Goal: Contribute content: Add original content to the website for others to see

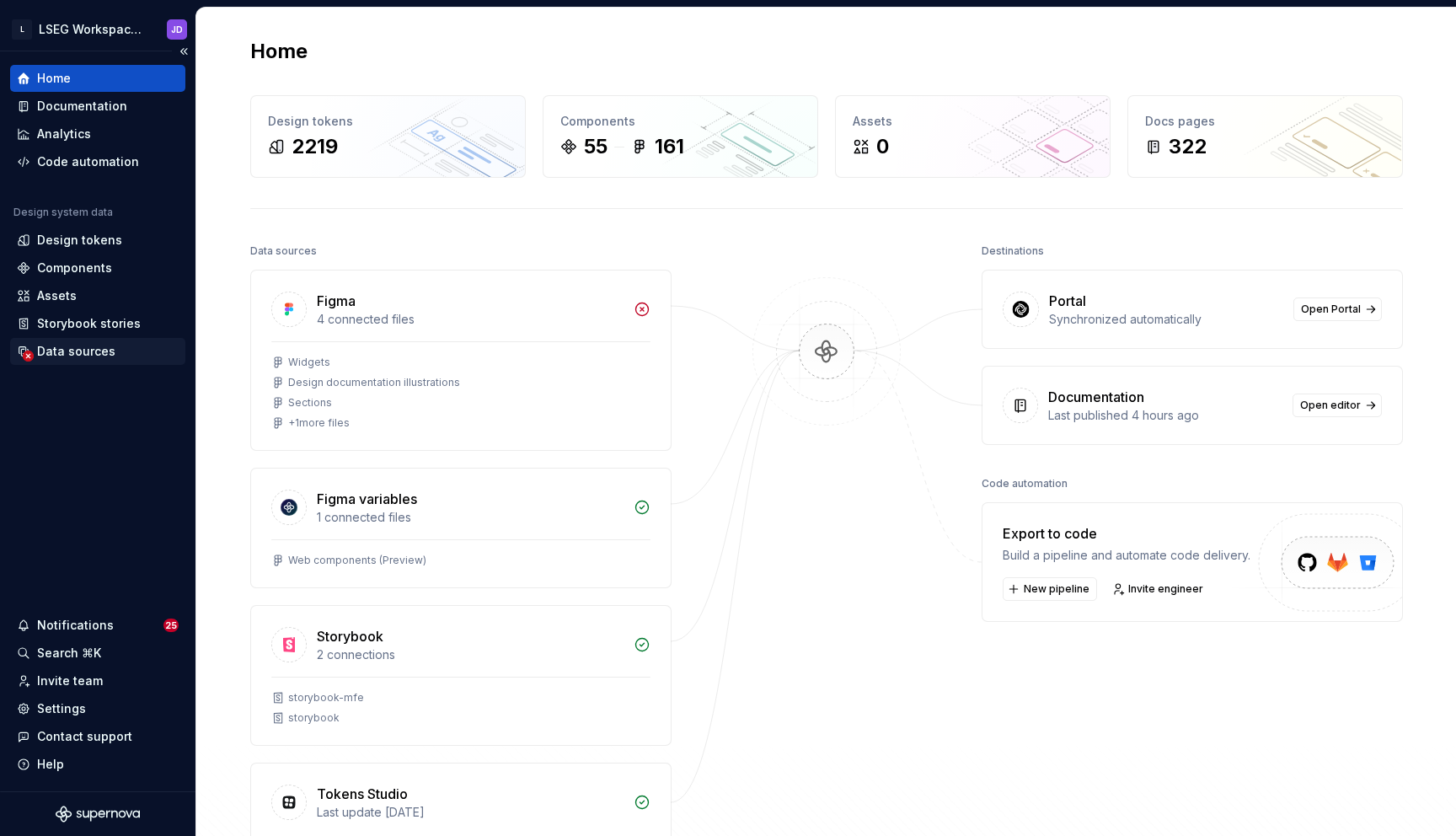
click at [79, 344] on div "Data sources" at bounding box center [76, 351] width 78 height 16
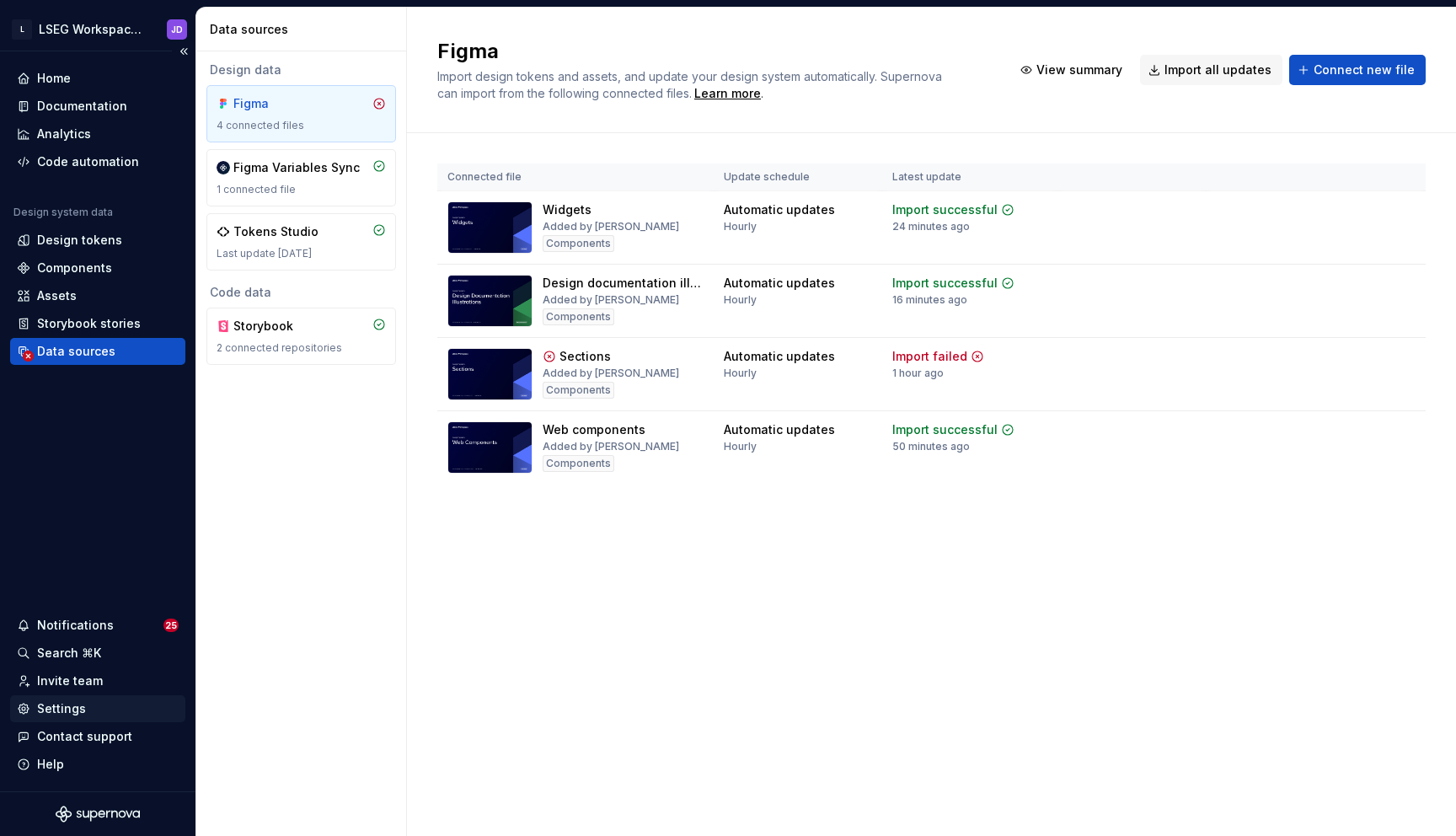
click at [85, 709] on div "Settings" at bounding box center [97, 708] width 161 height 16
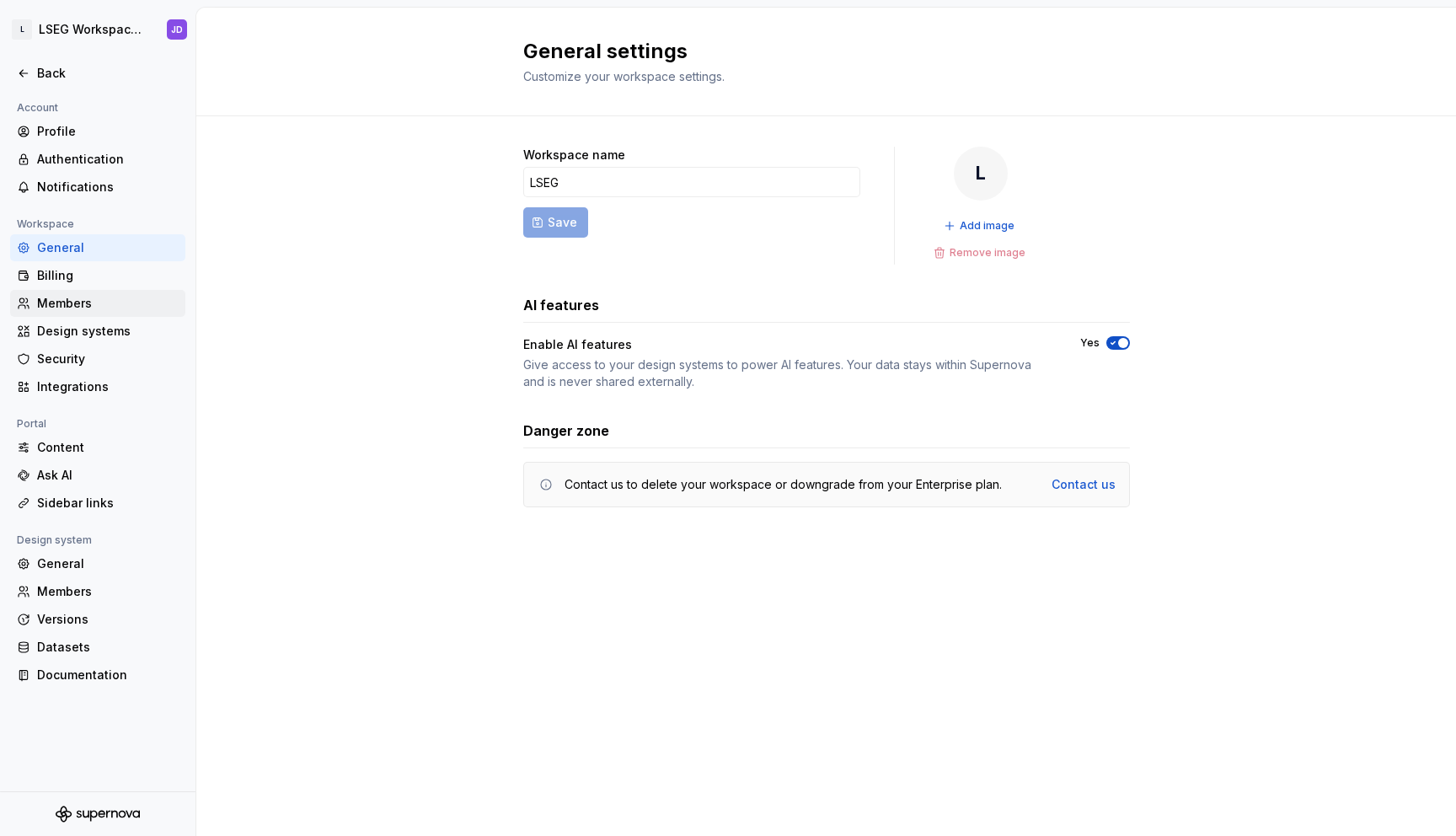
click at [81, 303] on div "Members" at bounding box center [108, 303] width 141 height 16
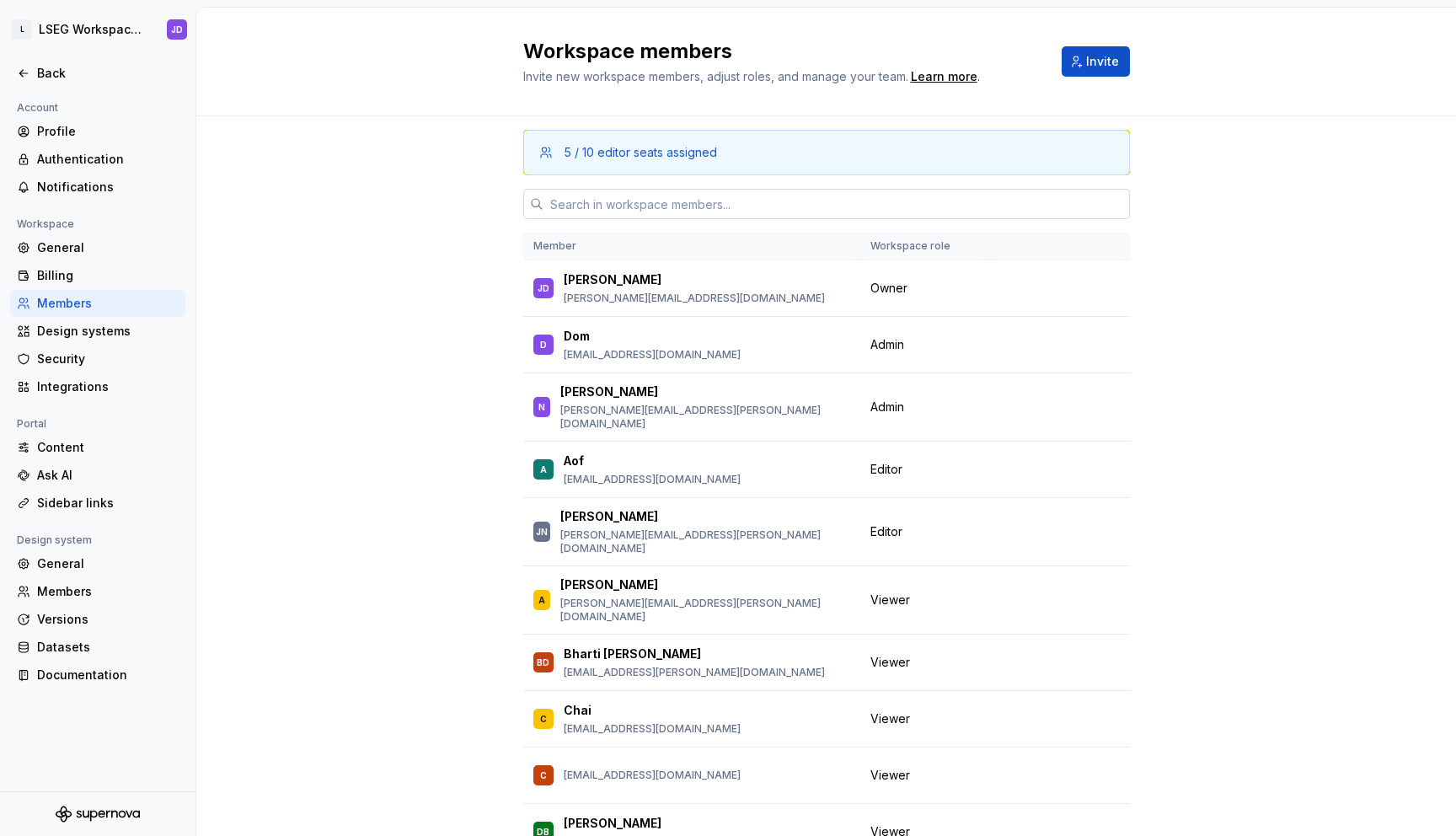
click at [601, 201] on input "text" at bounding box center [836, 203] width 587 height 30
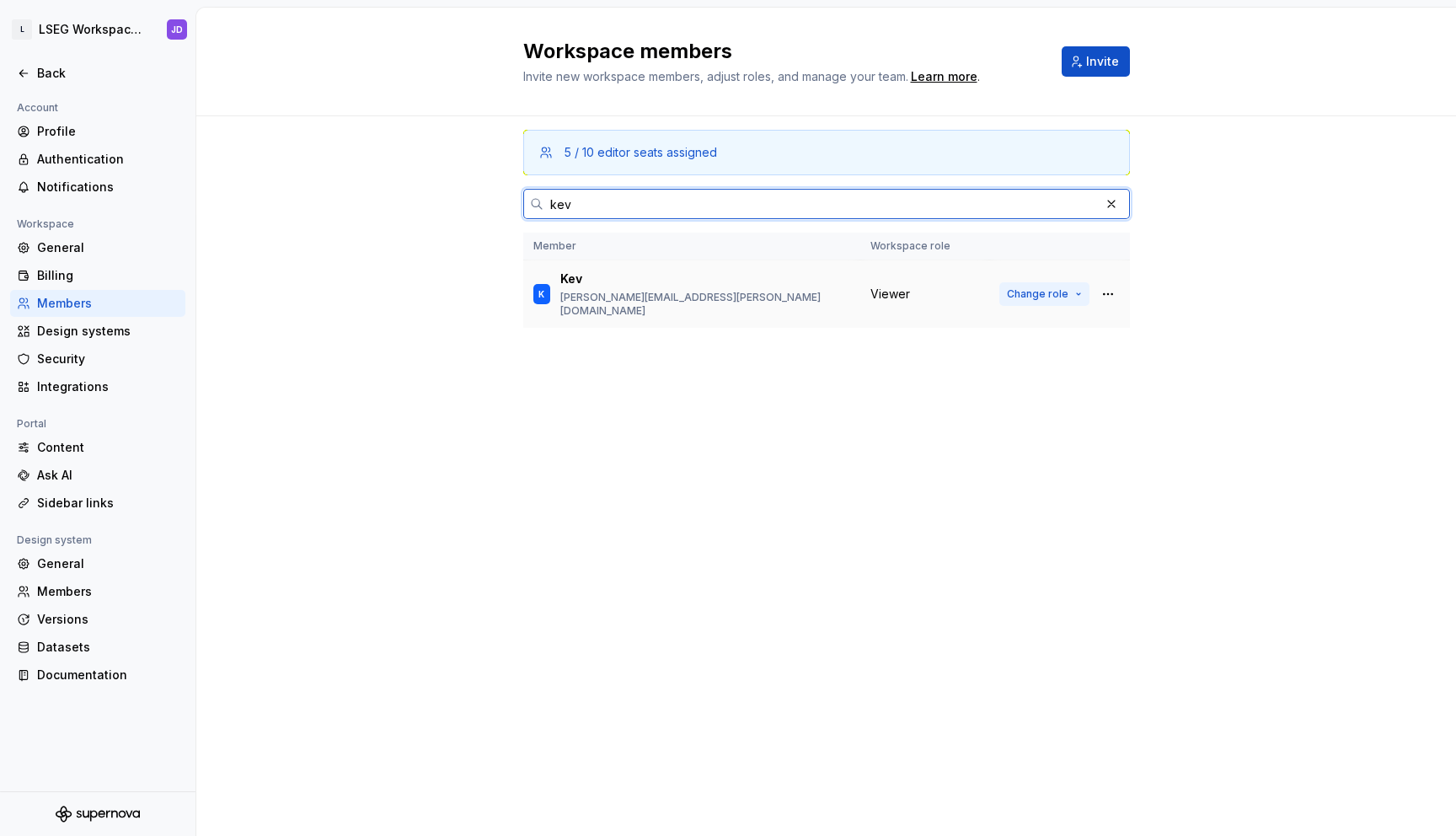
type input "kev"
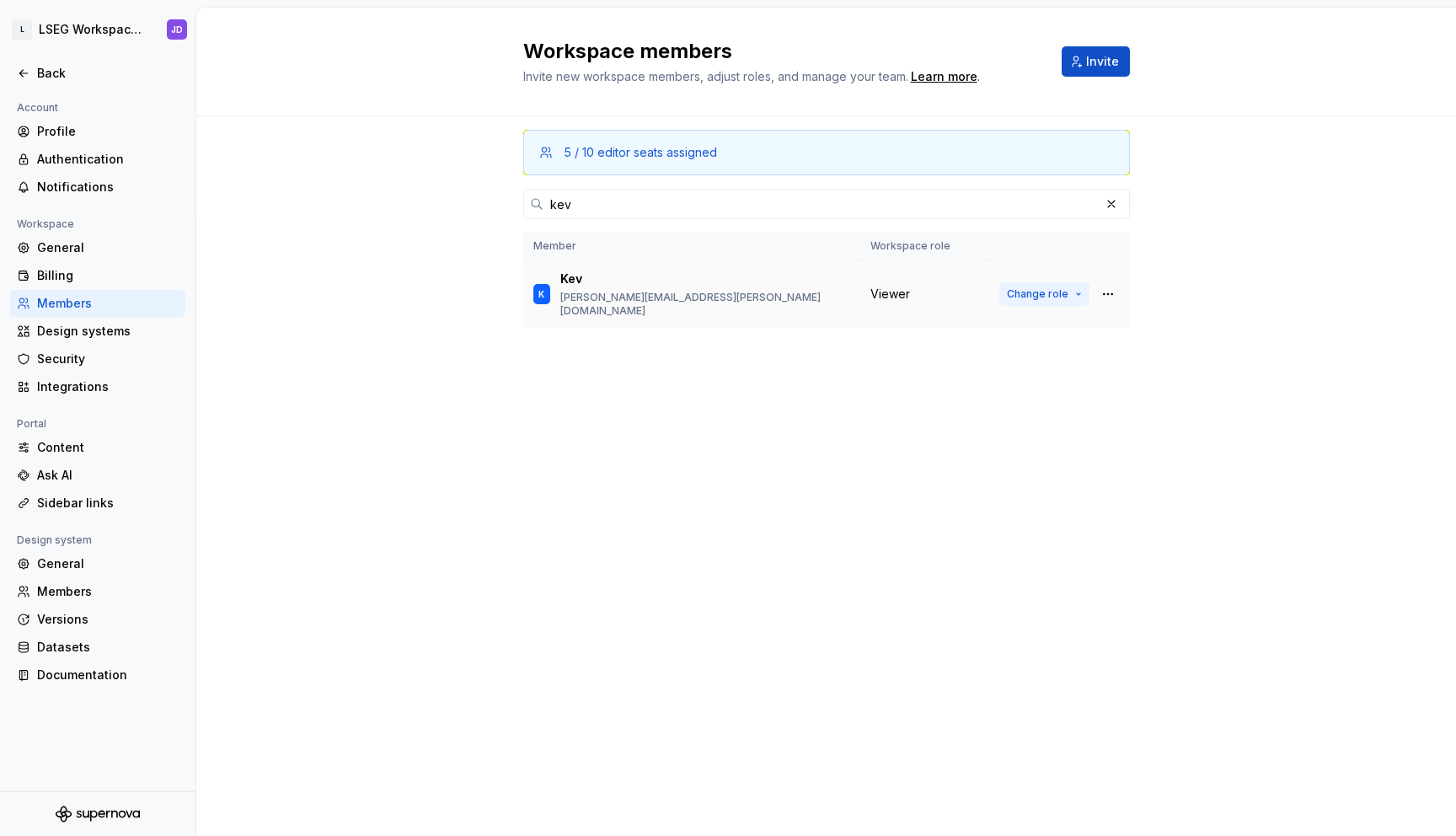
click at [1026, 290] on span "Change role" at bounding box center [1037, 294] width 62 height 14
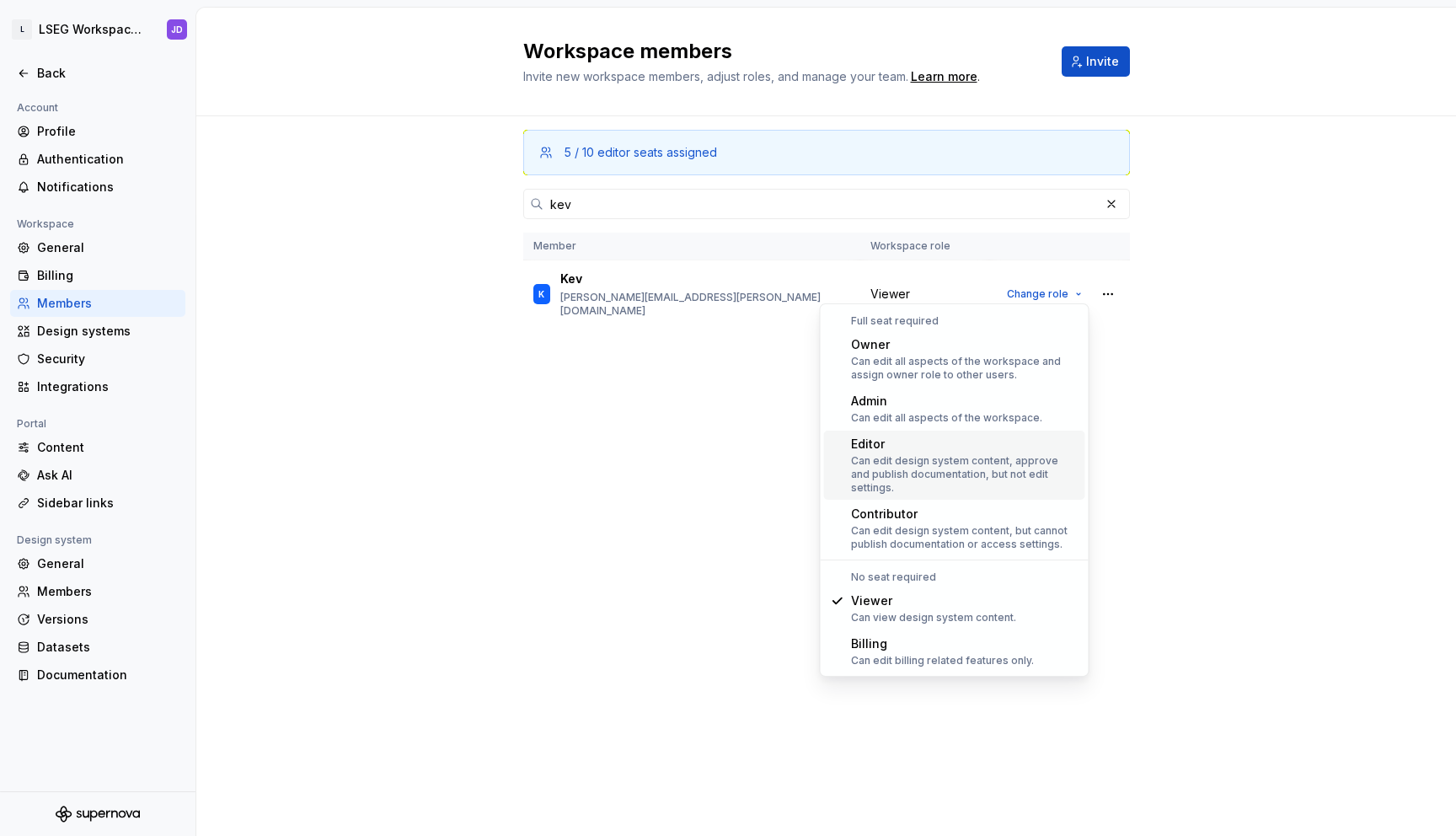
click at [961, 459] on div "Can edit design system content, approve and publish documentation, but not edit…" at bounding box center [965, 474] width 227 height 41
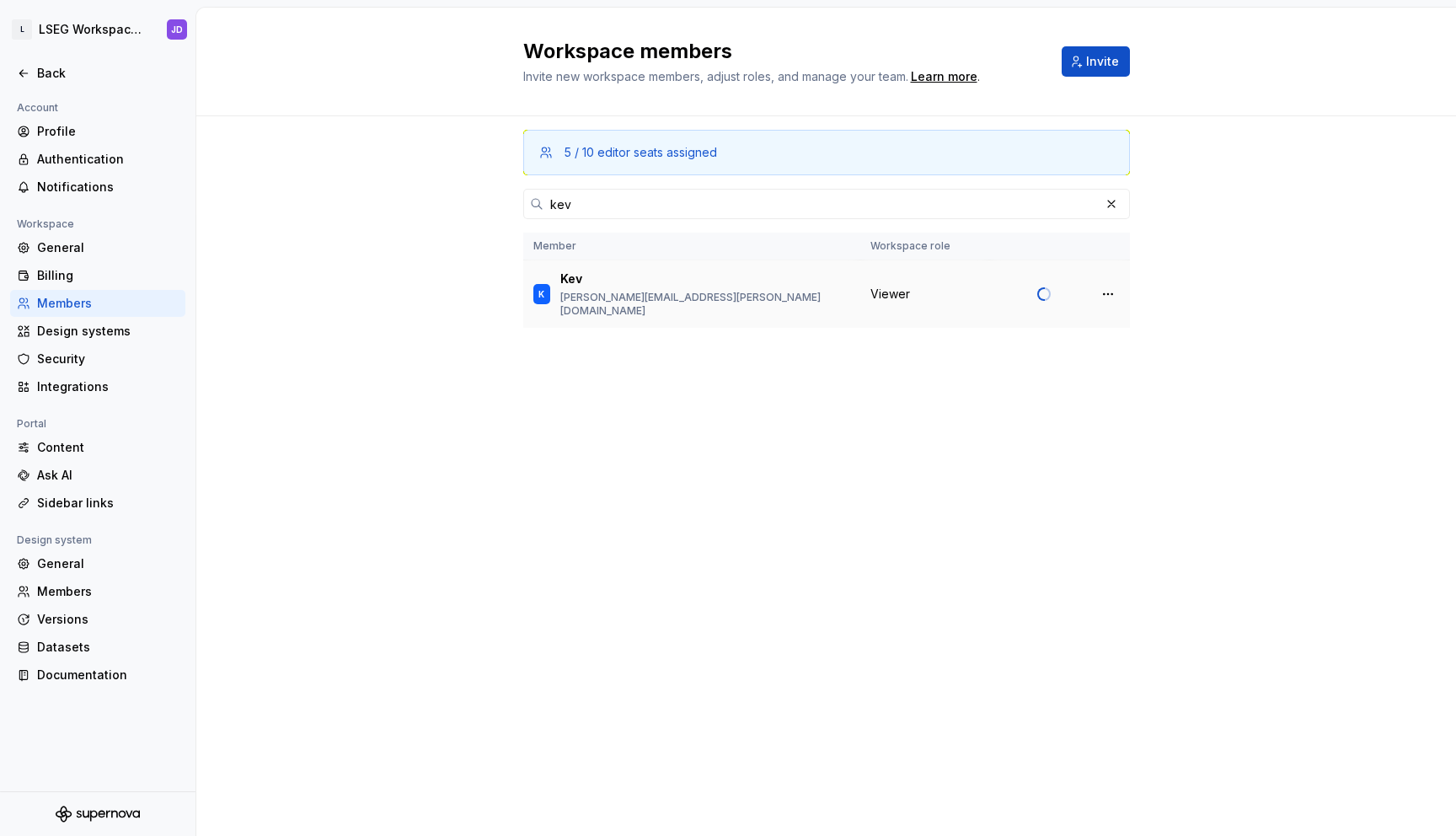
click at [908, 286] on span "Viewer" at bounding box center [890, 293] width 40 height 16
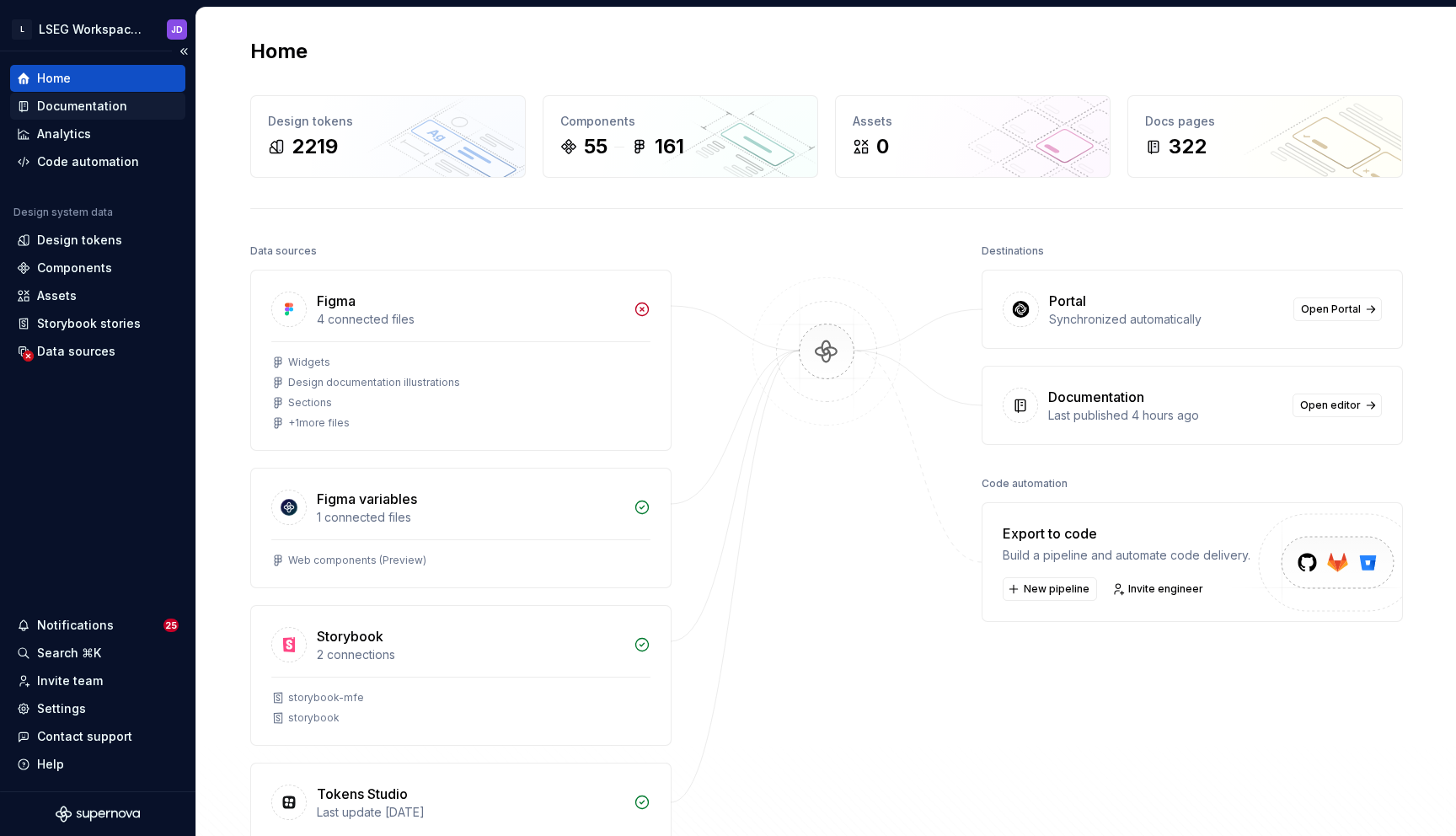
click at [149, 109] on div "Documentation" at bounding box center [97, 106] width 161 height 16
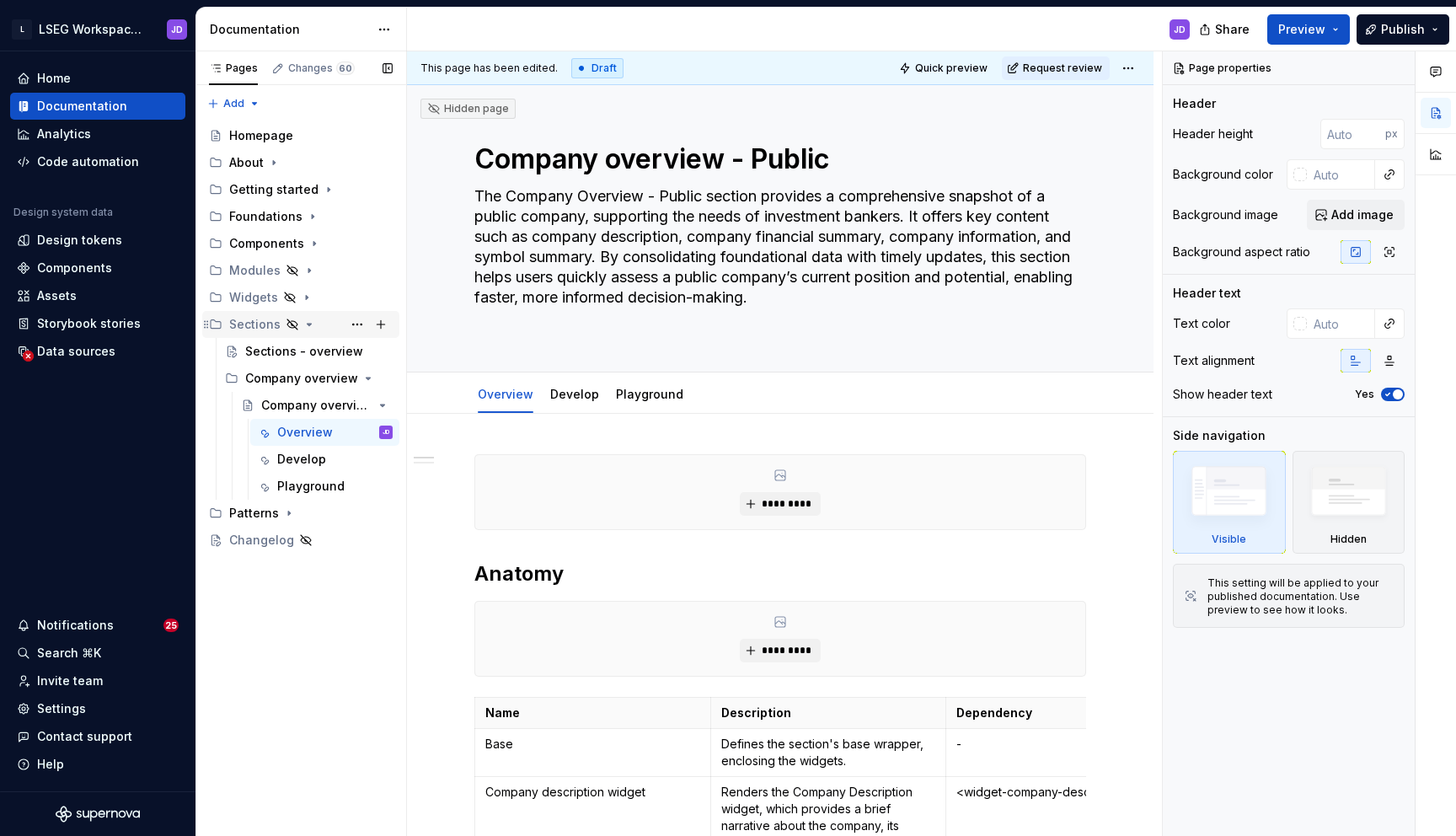
click at [307, 324] on icon "Page tree" at bounding box center [309, 325] width 4 height 2
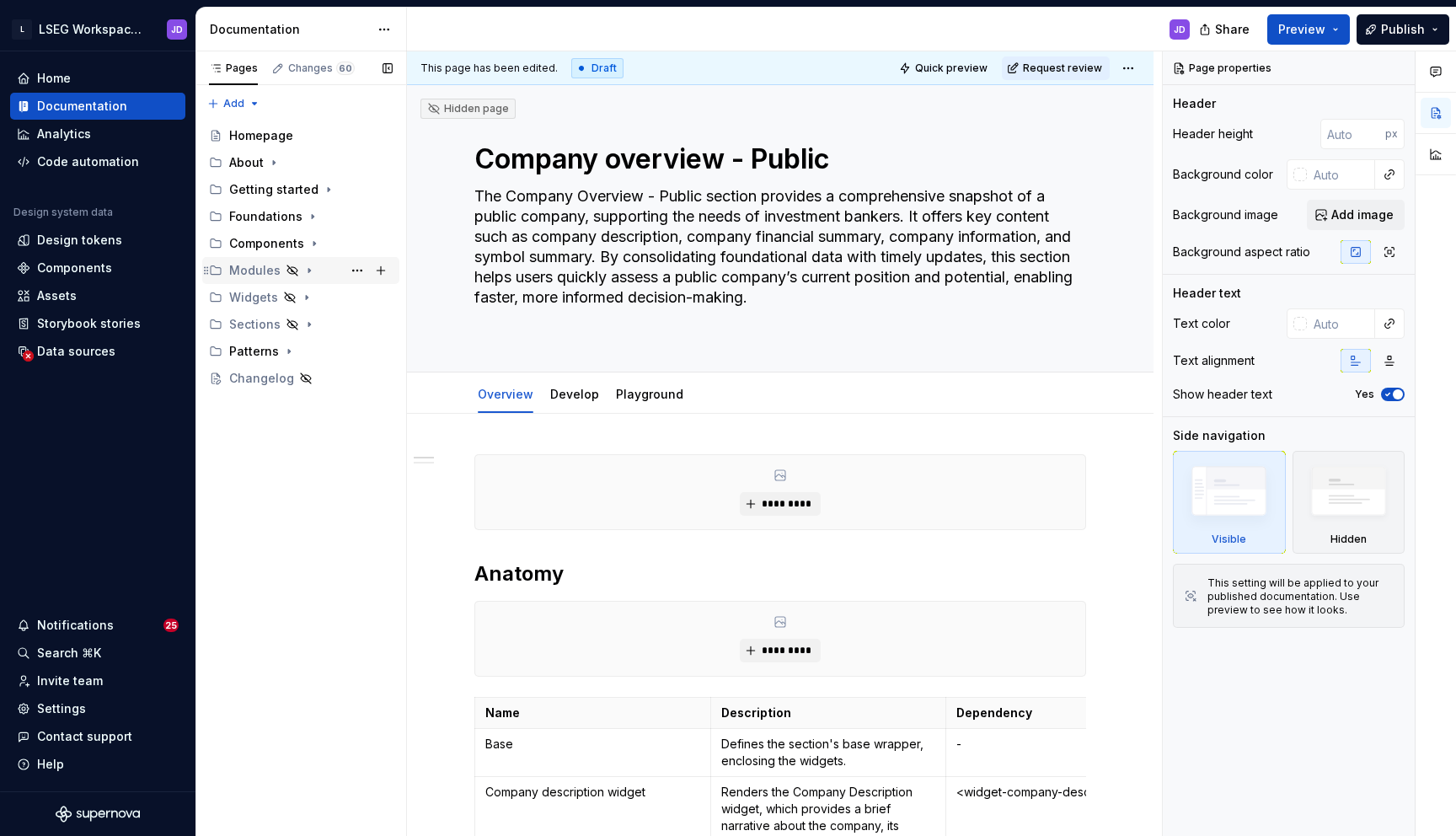
click at [308, 271] on icon "Page tree" at bounding box center [309, 271] width 2 height 4
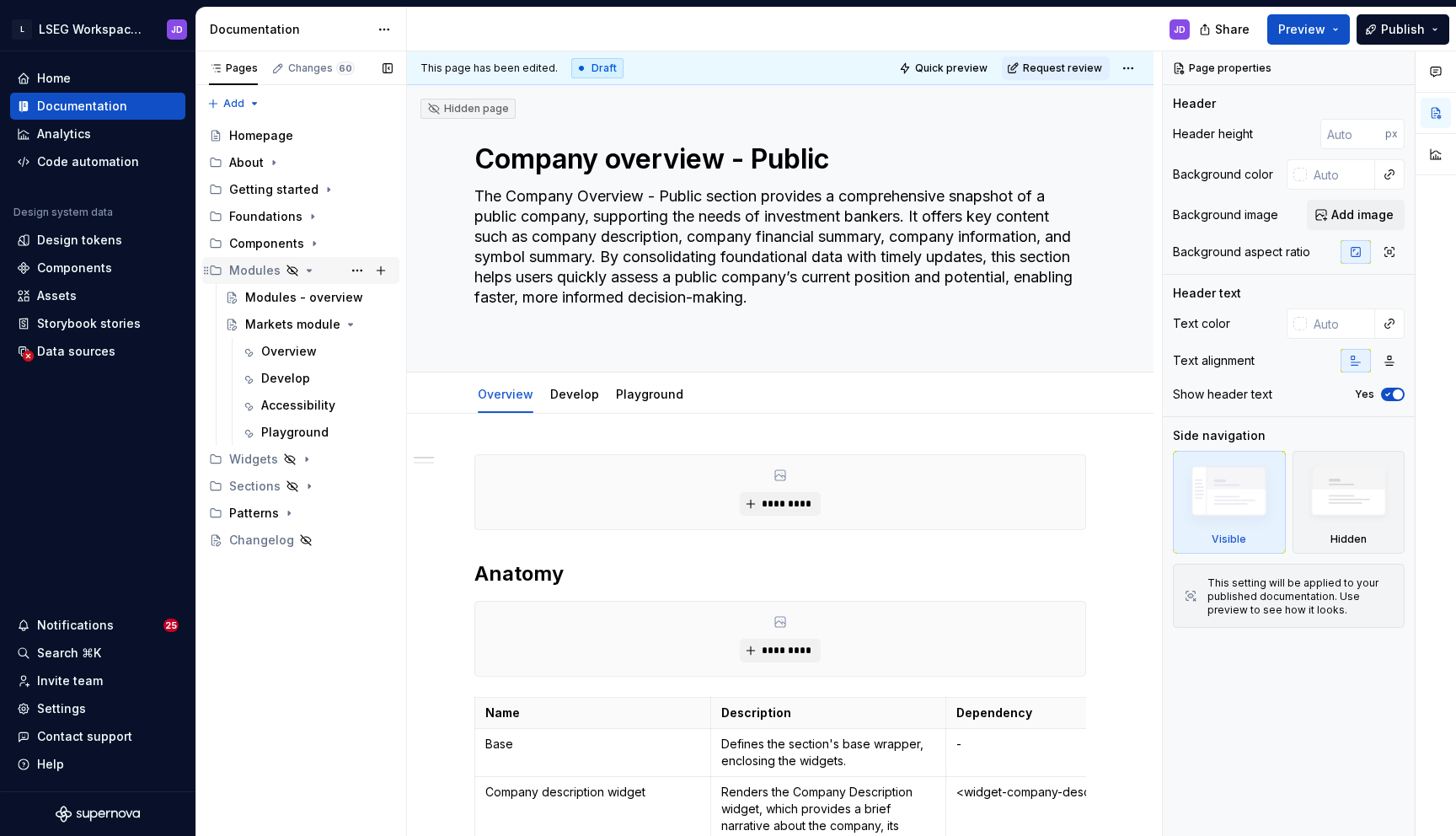
click at [303, 266] on icon "Page tree" at bounding box center [310, 271] width 14 height 14
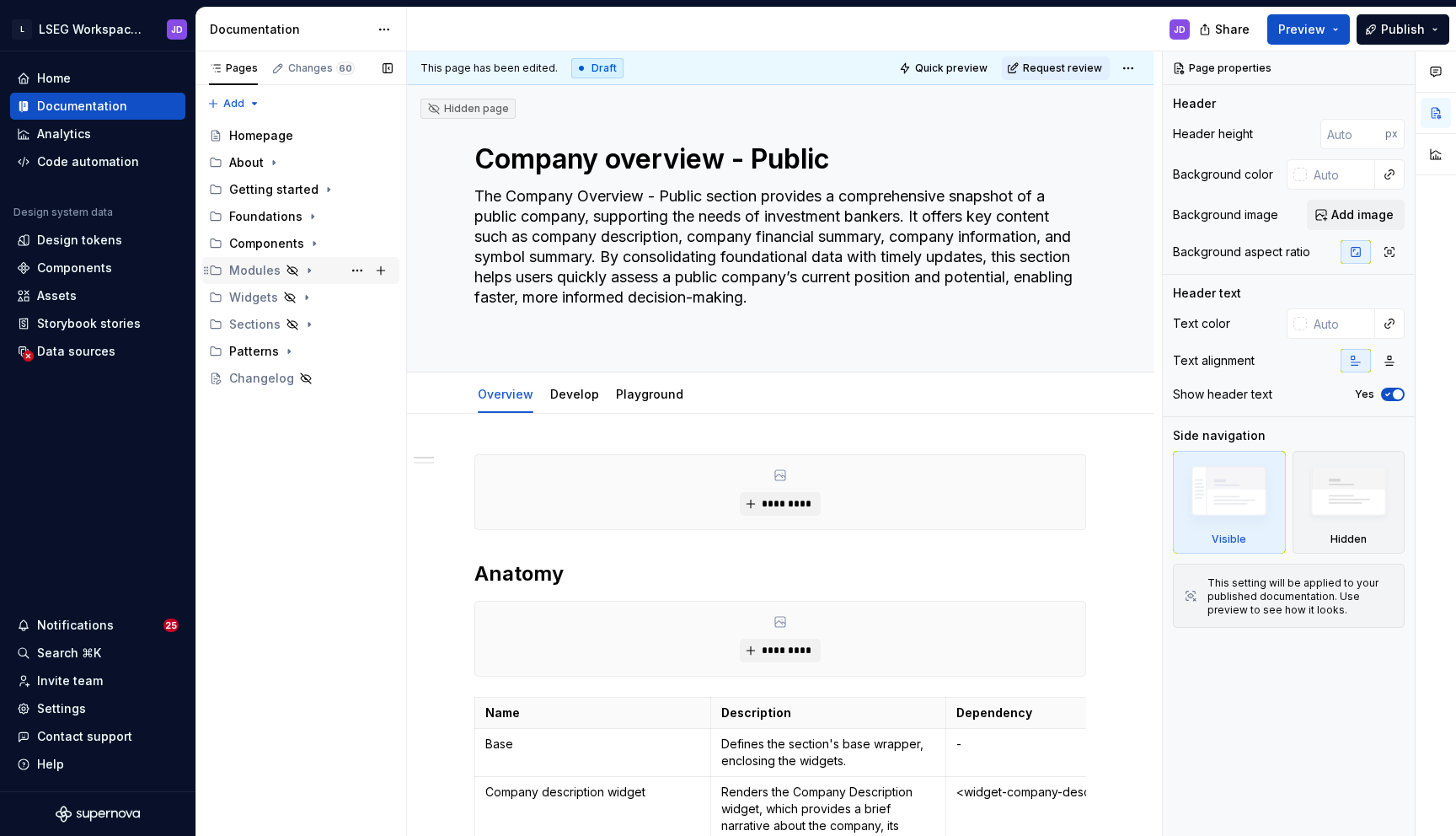
click at [304, 269] on icon "Page tree" at bounding box center [310, 271] width 14 height 14
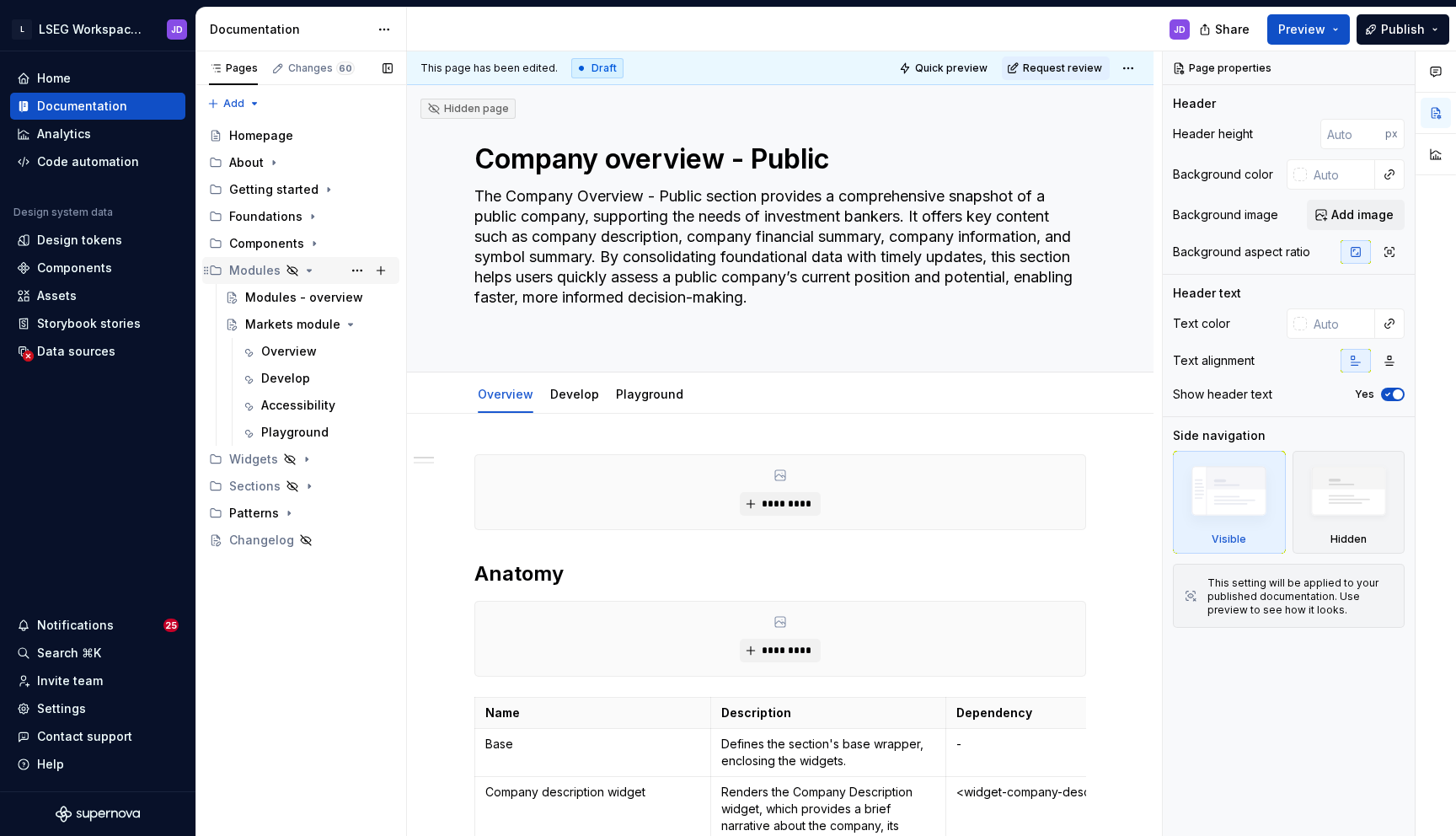
click at [304, 269] on icon "Page tree" at bounding box center [310, 271] width 14 height 14
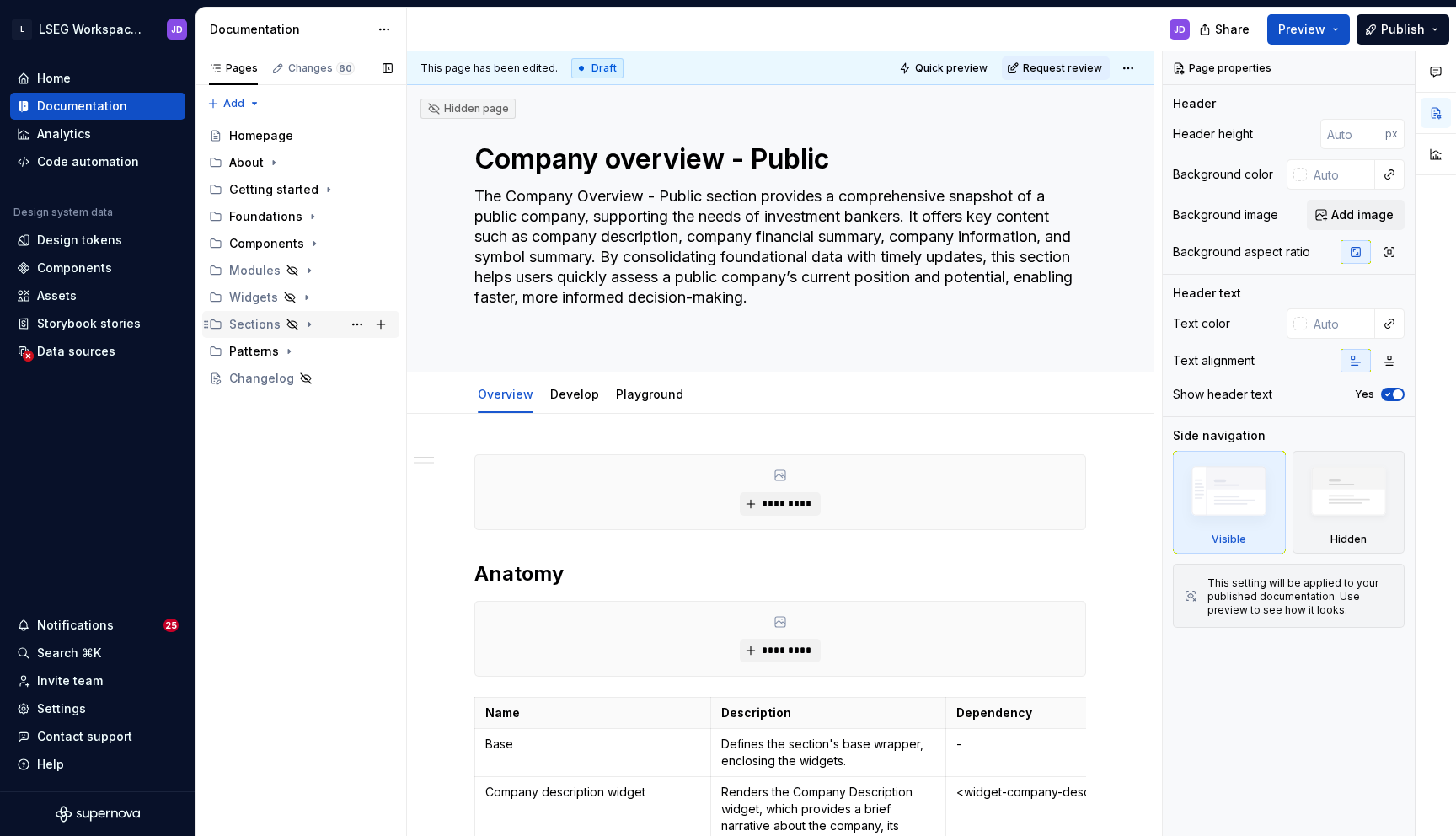
click at [304, 326] on icon "Page tree" at bounding box center [310, 325] width 14 height 14
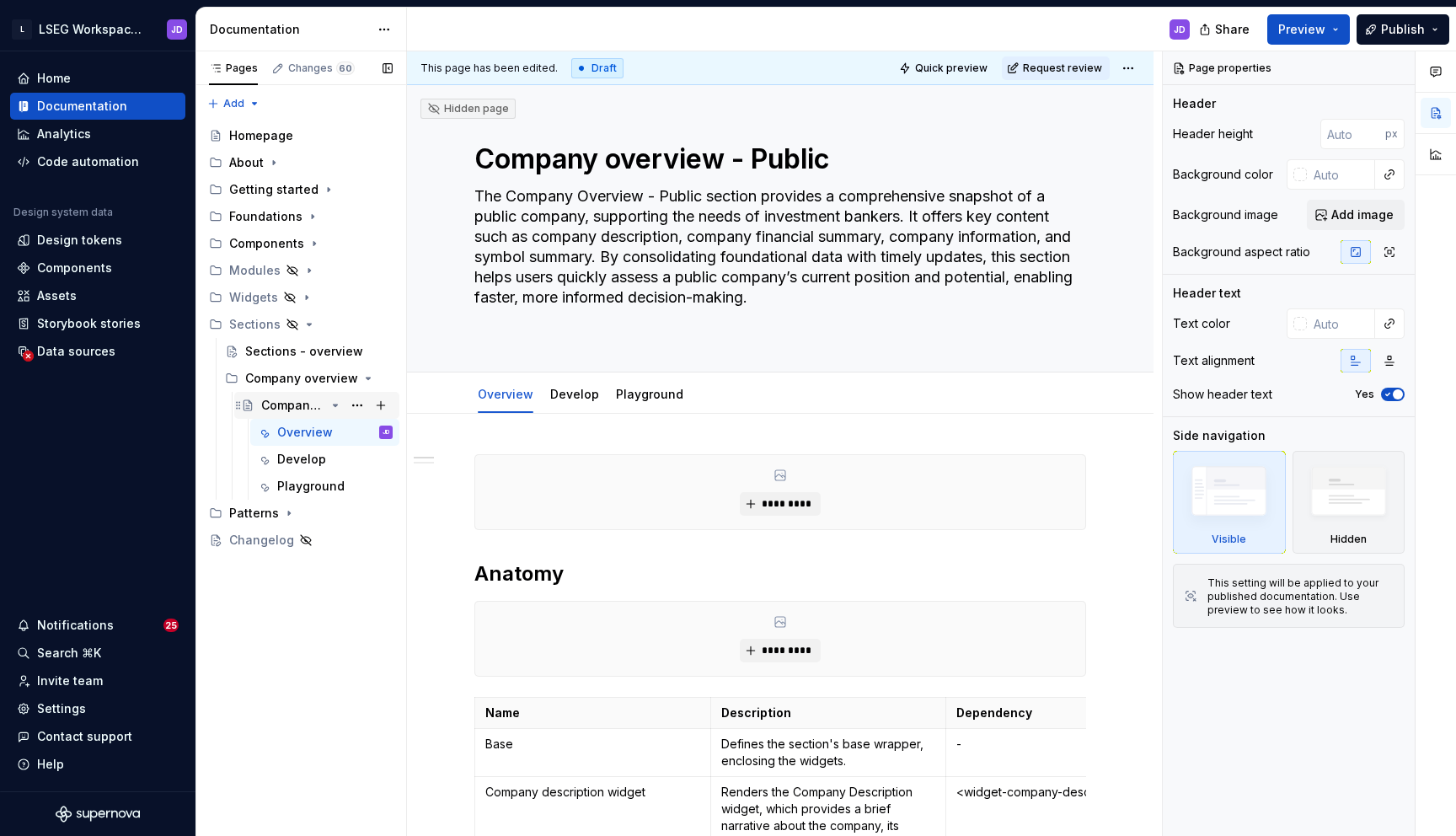
click at [297, 407] on div "Company overview - Public" at bounding box center [293, 405] width 64 height 16
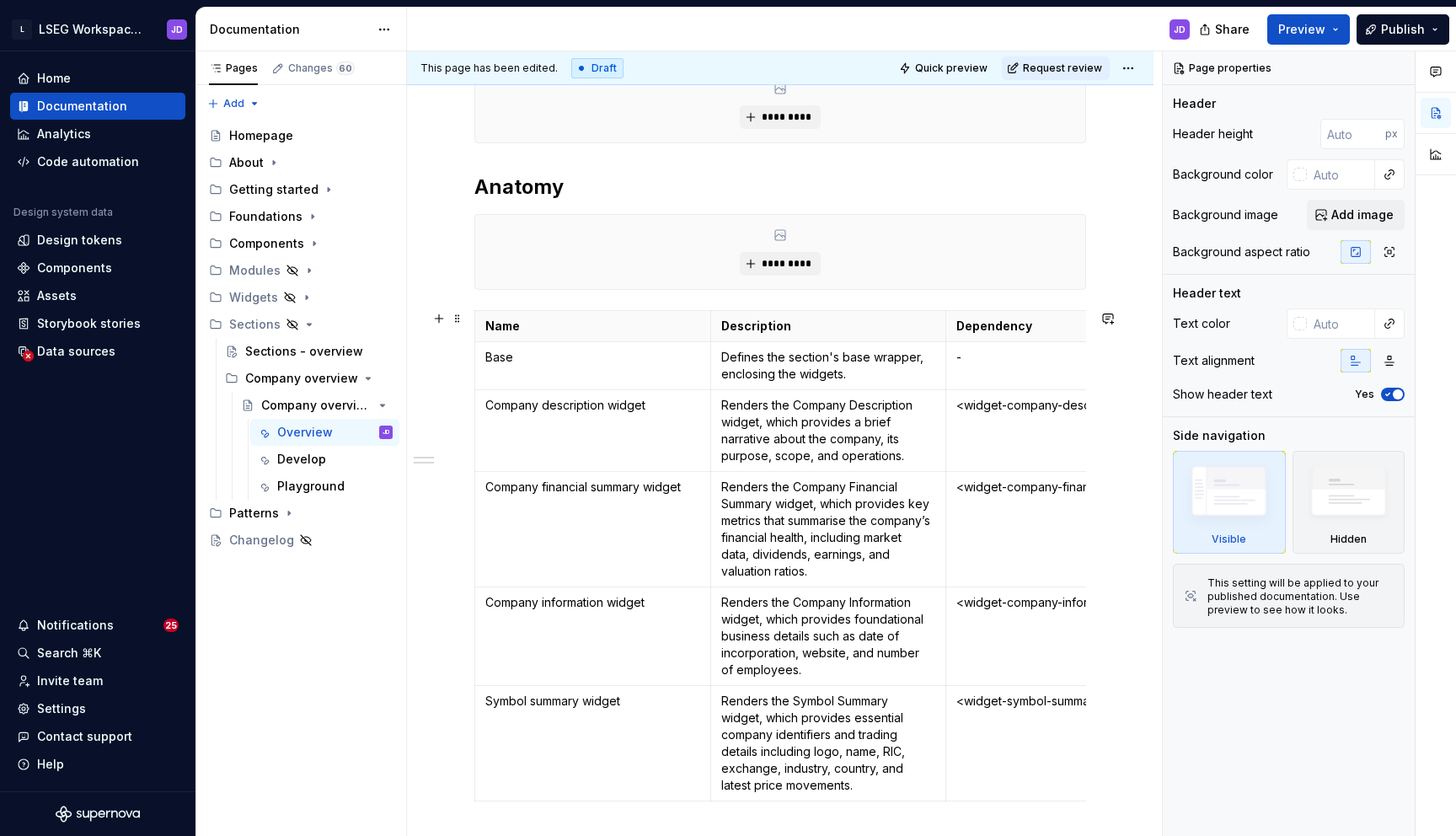
scroll to position [720, 0]
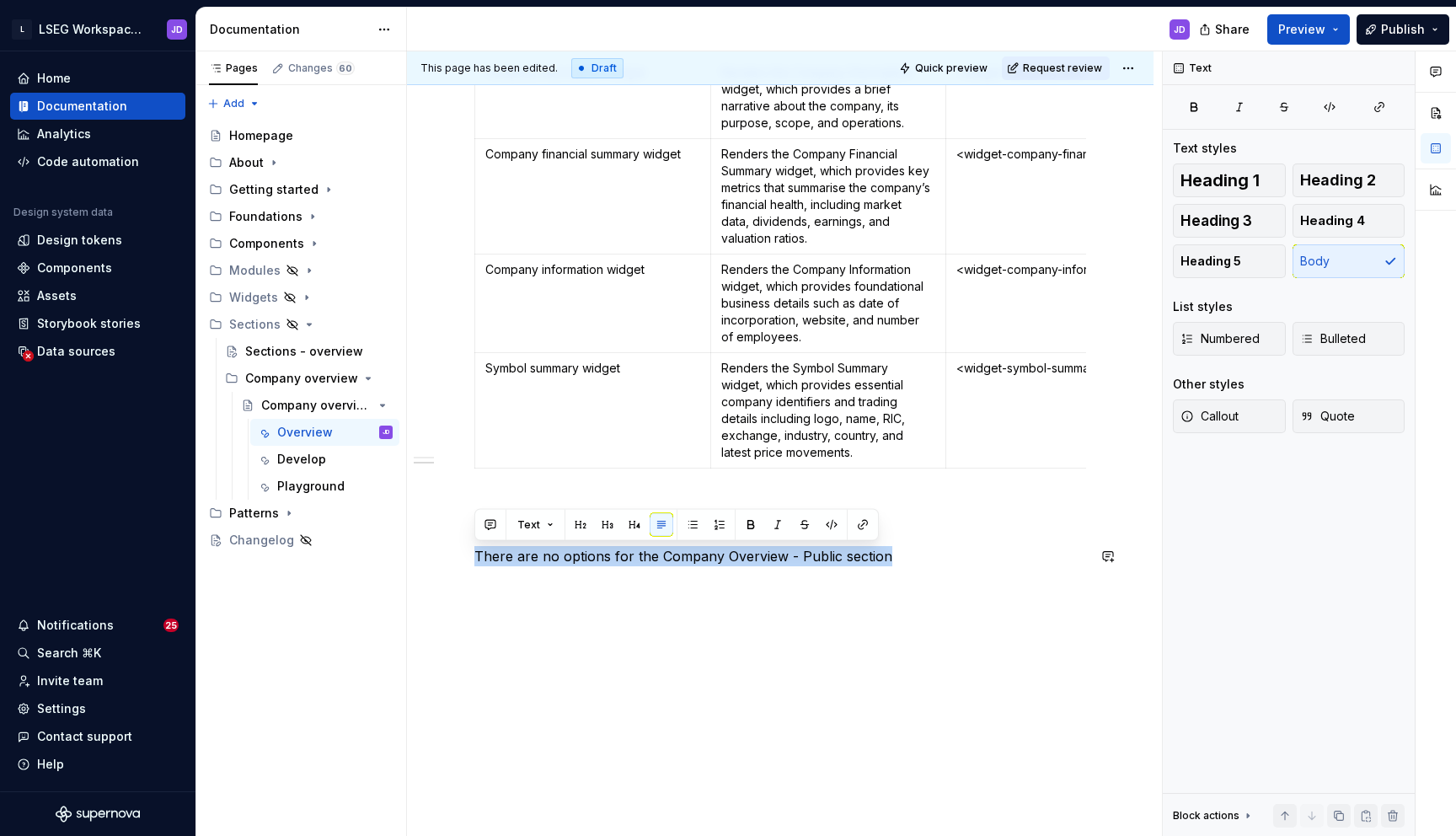
drag, startPoint x: 798, startPoint y: 568, endPoint x: 451, endPoint y: 533, distance: 348.8
click at [451, 533] on div "********* Anatomy ********* Name Description Dependency Base Defines the sectio…" at bounding box center [780, 266] width 746 height 1143
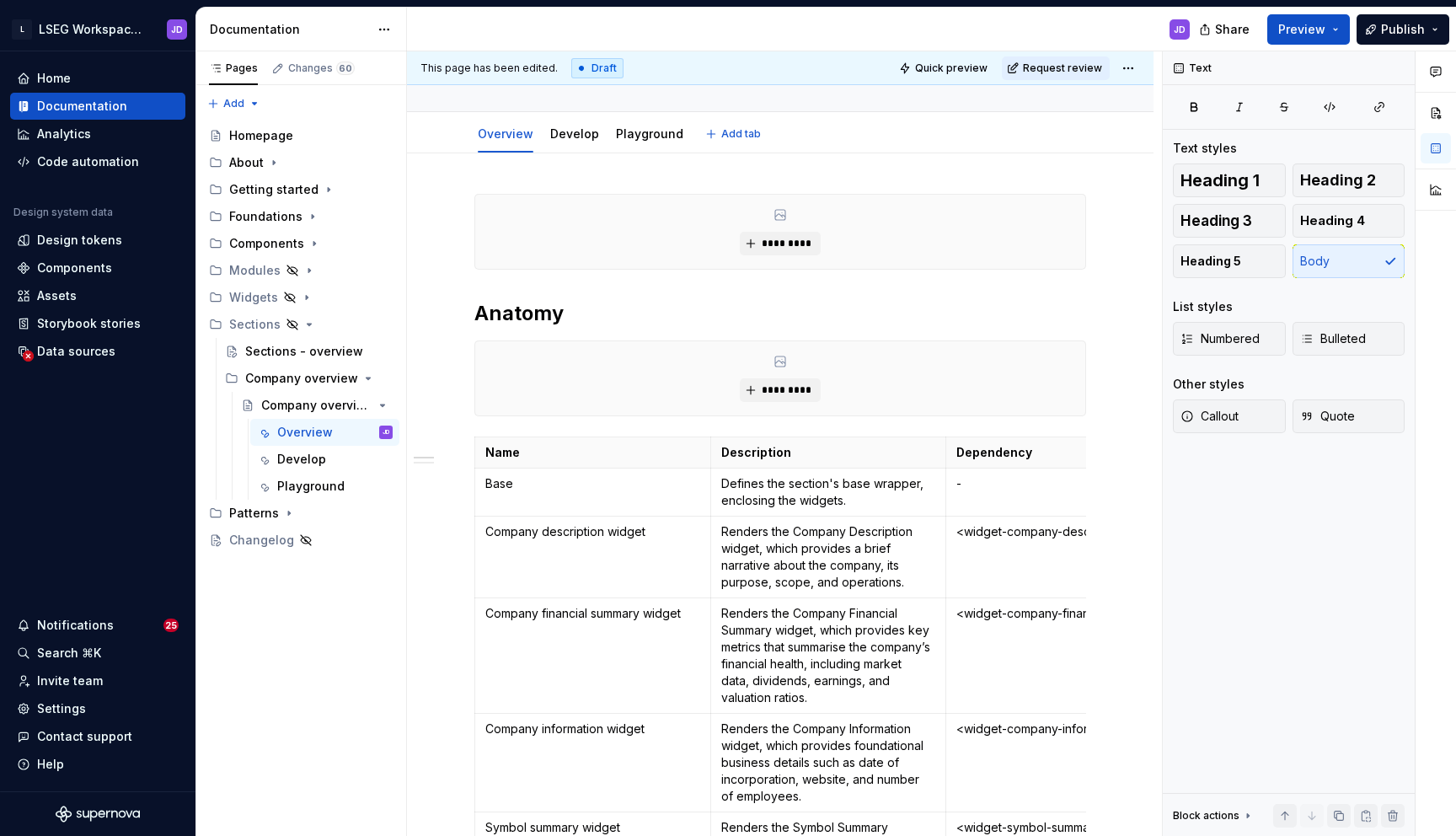
scroll to position [0, 0]
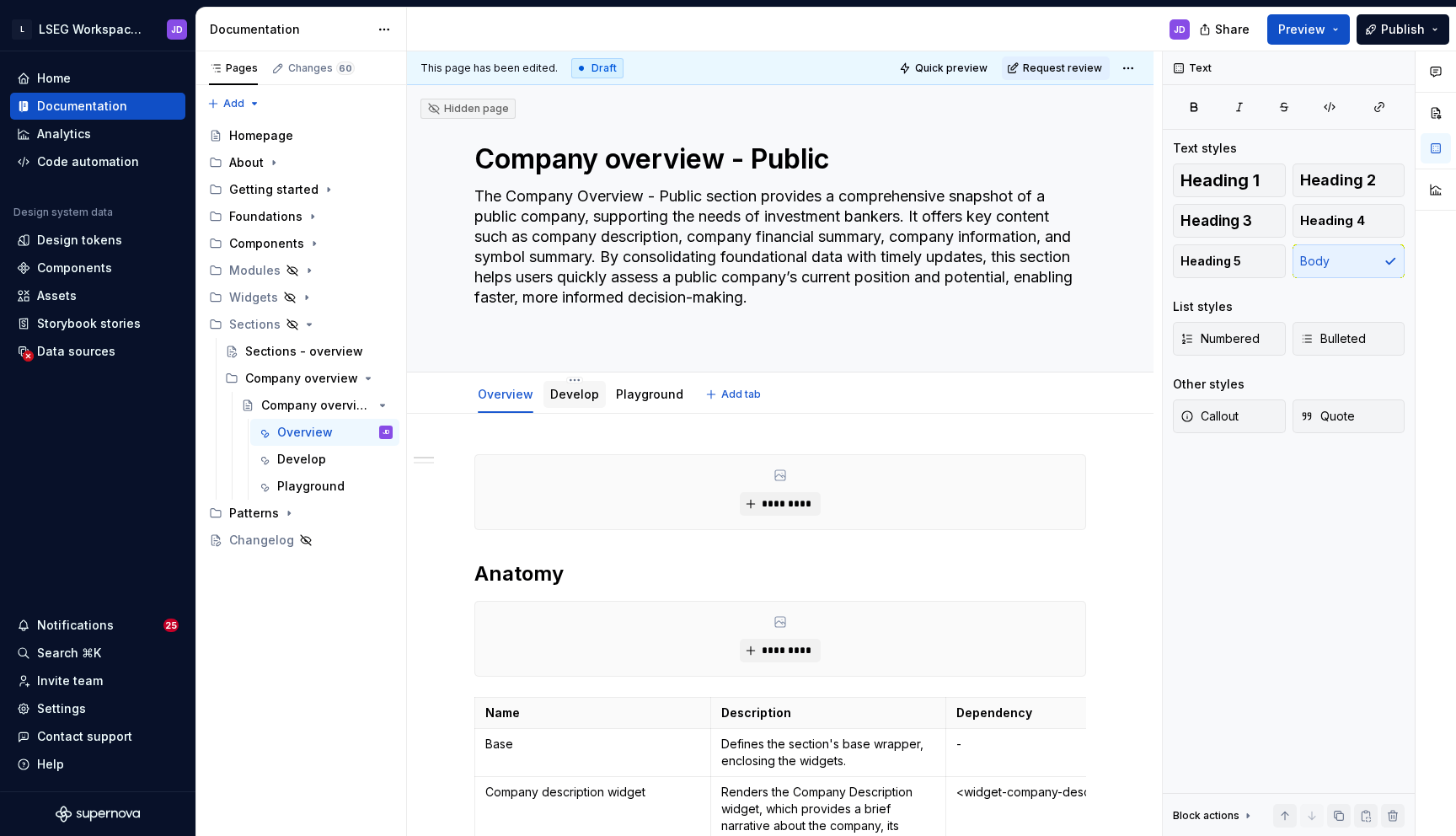
click at [591, 399] on link "Develop" at bounding box center [574, 394] width 49 height 15
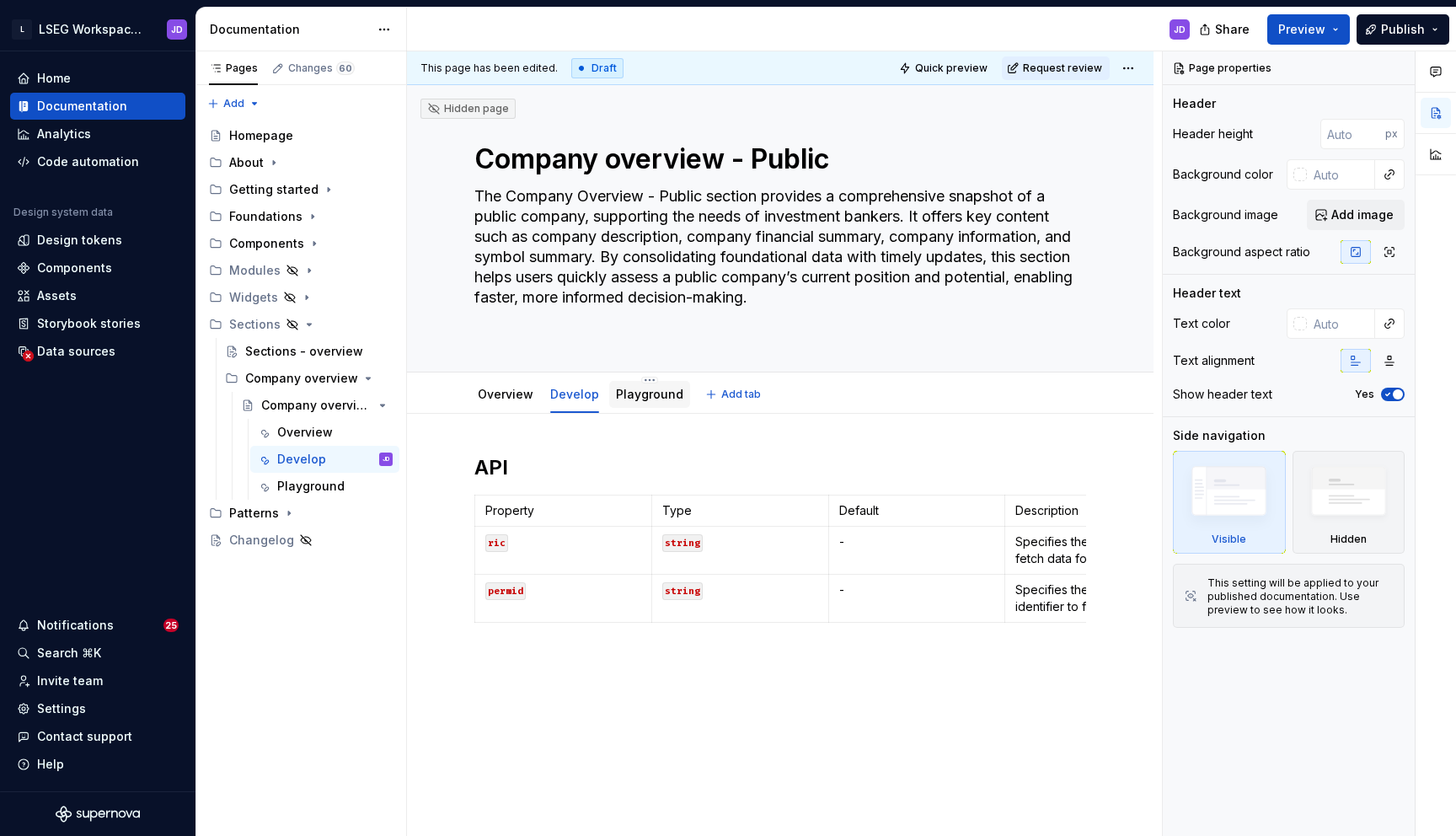
click at [647, 401] on link "Playground" at bounding box center [650, 394] width 68 height 15
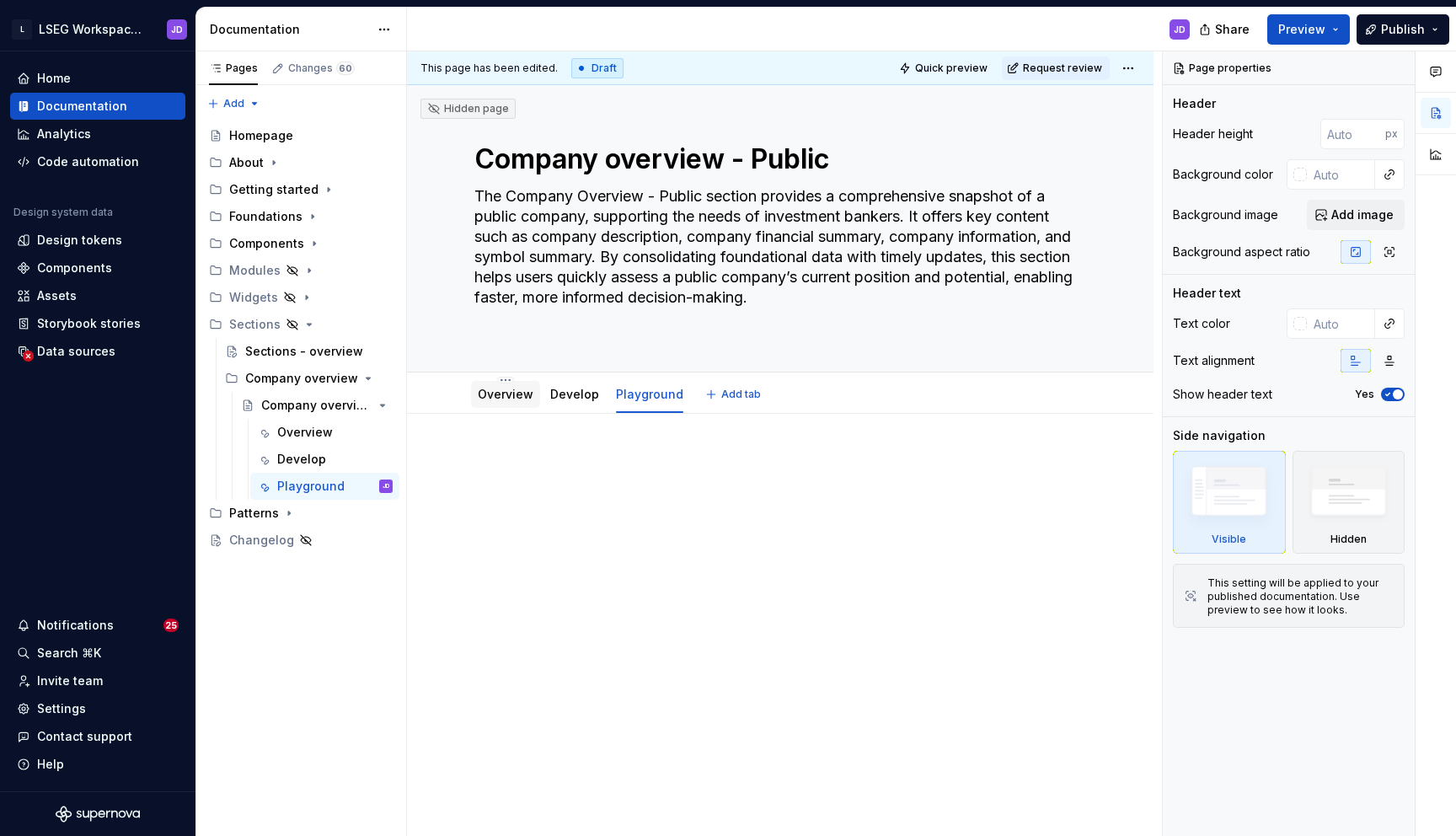
click at [504, 400] on link "Overview" at bounding box center [505, 394] width 56 height 15
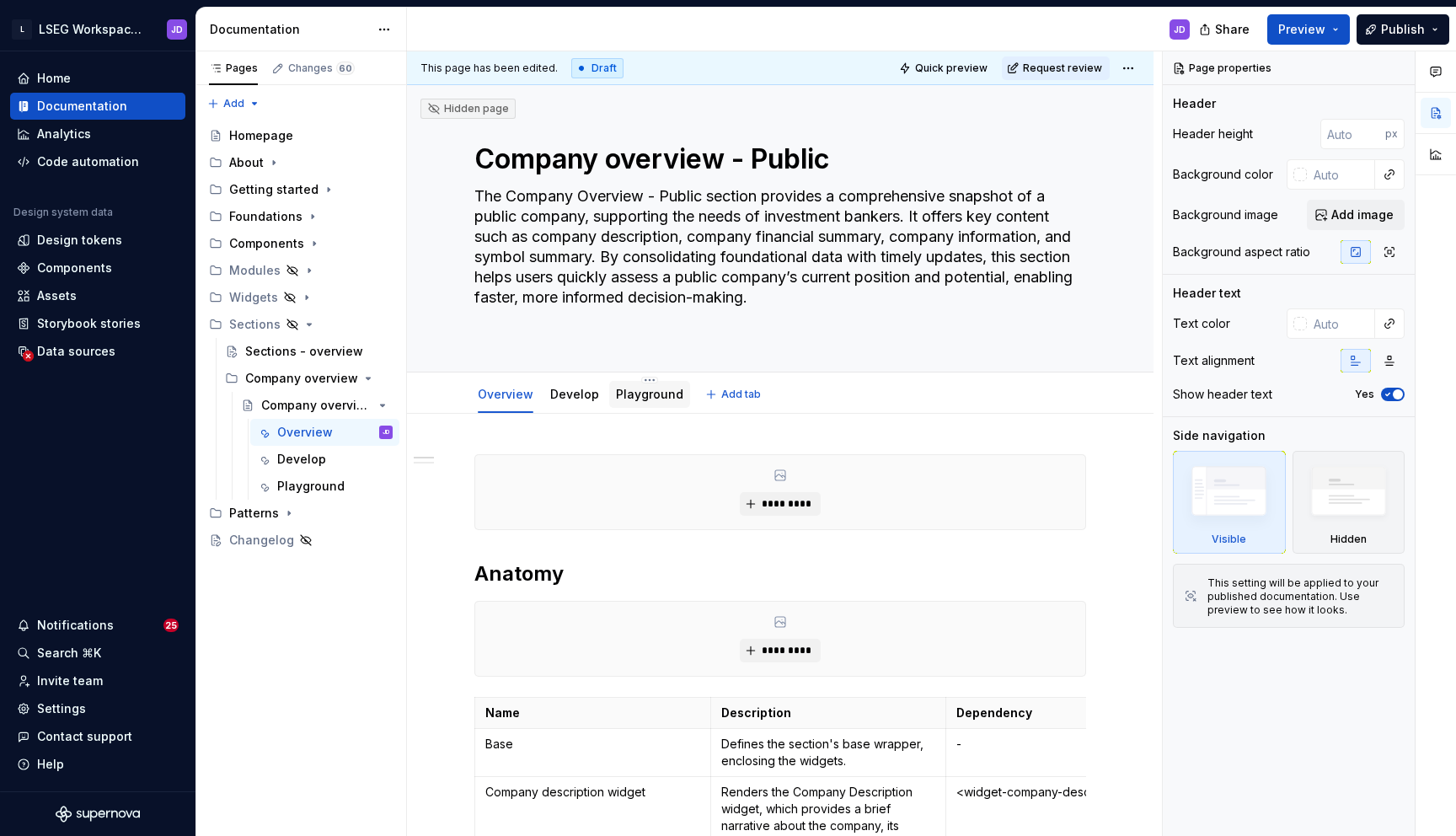
click at [653, 386] on div "Playground" at bounding box center [650, 394] width 68 height 16
click at [655, 389] on link "Playground" at bounding box center [650, 394] width 68 height 15
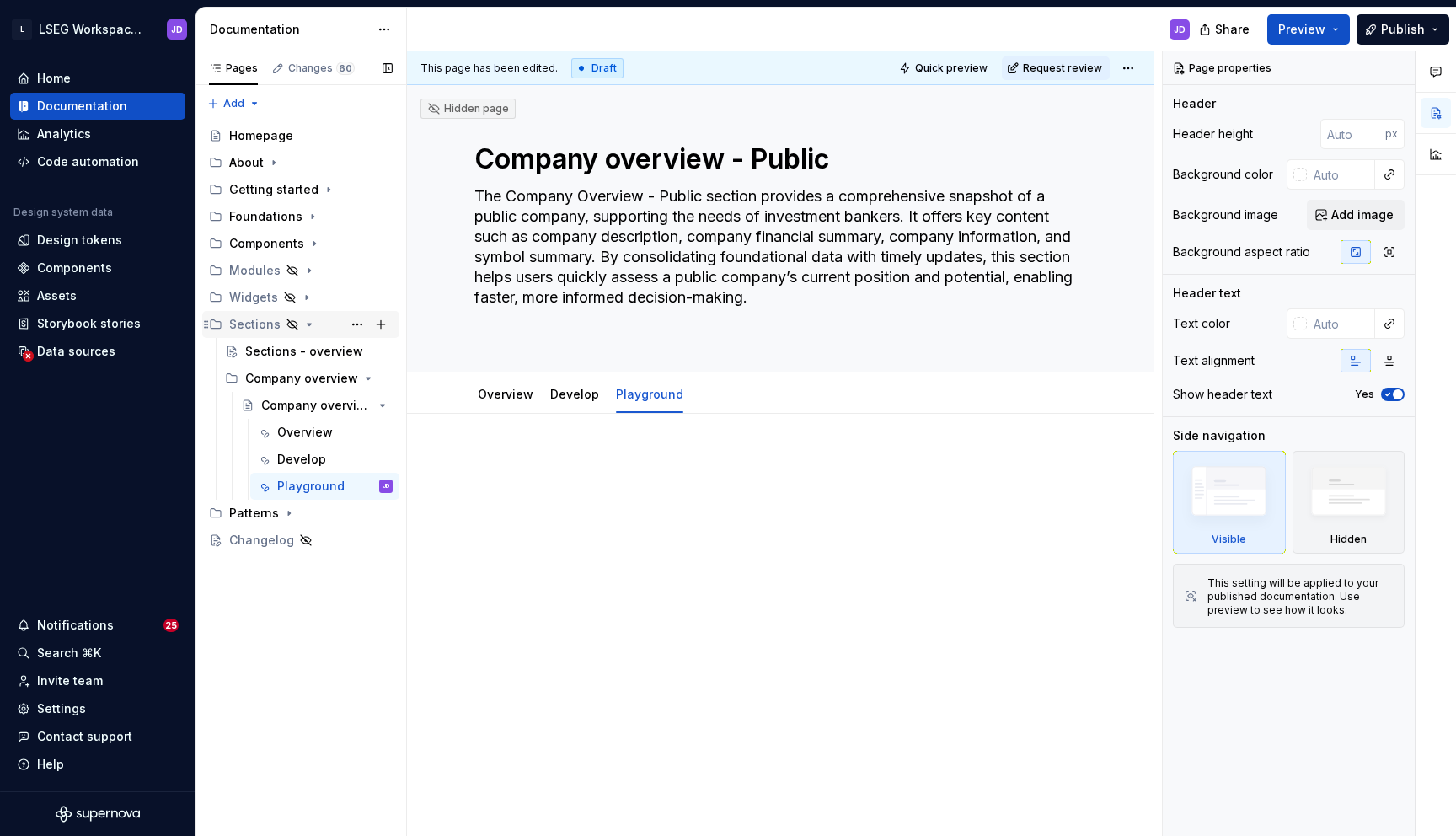
click at [303, 329] on icon "Page tree" at bounding box center [310, 325] width 14 height 14
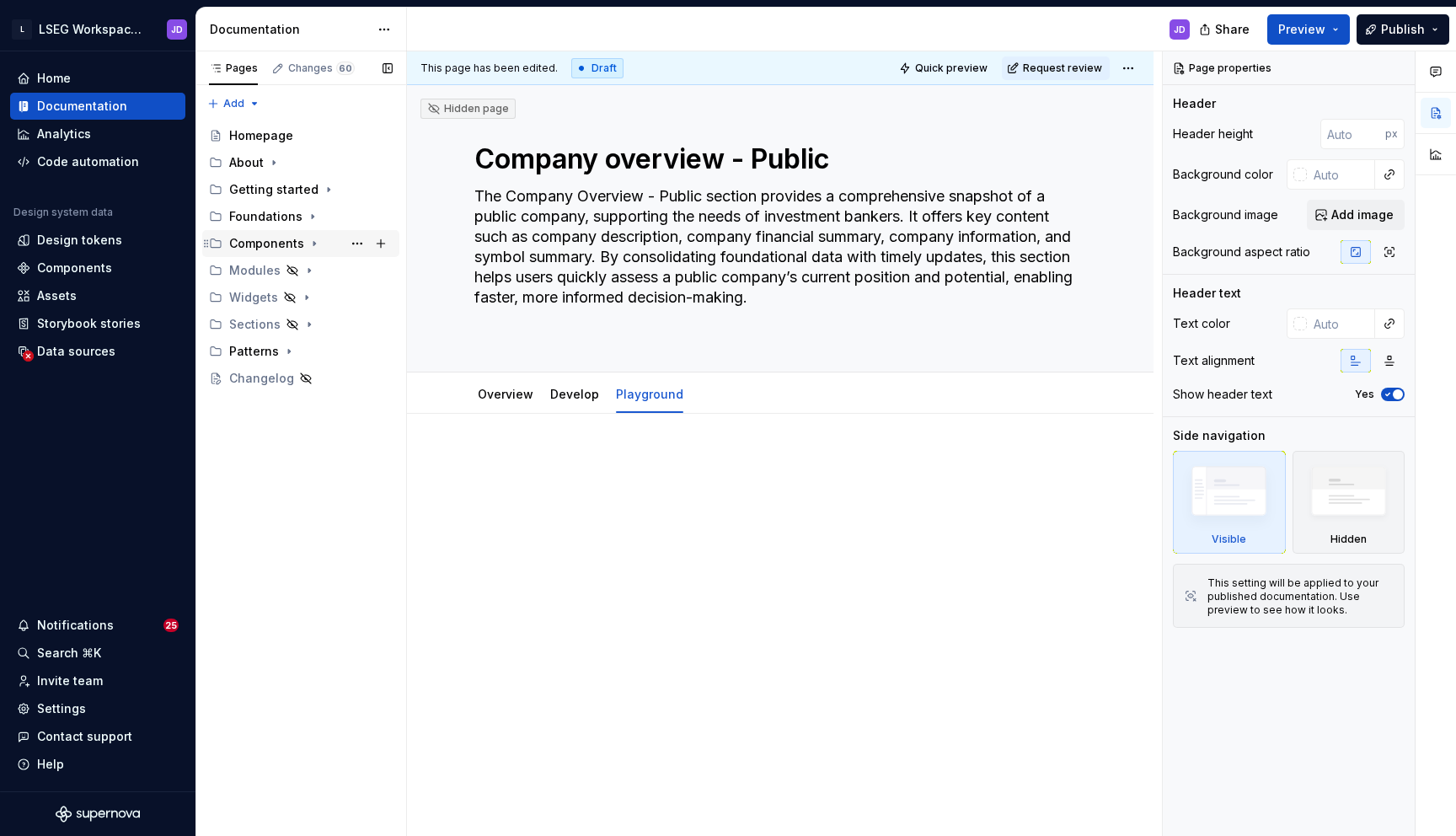
click at [313, 243] on icon "Page tree" at bounding box center [314, 244] width 14 height 14
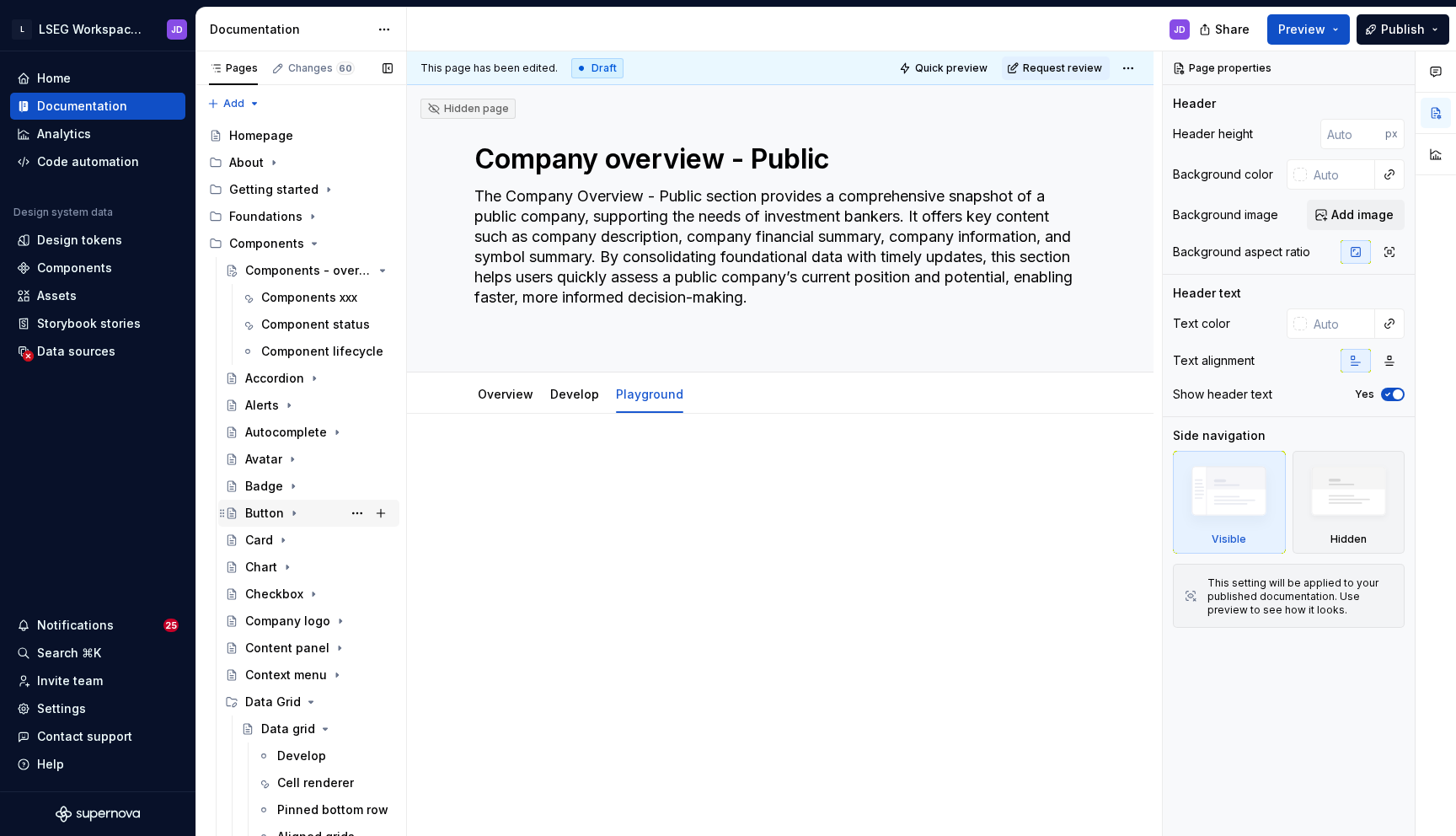
click at [292, 514] on icon "Page tree" at bounding box center [294, 513] width 14 height 14
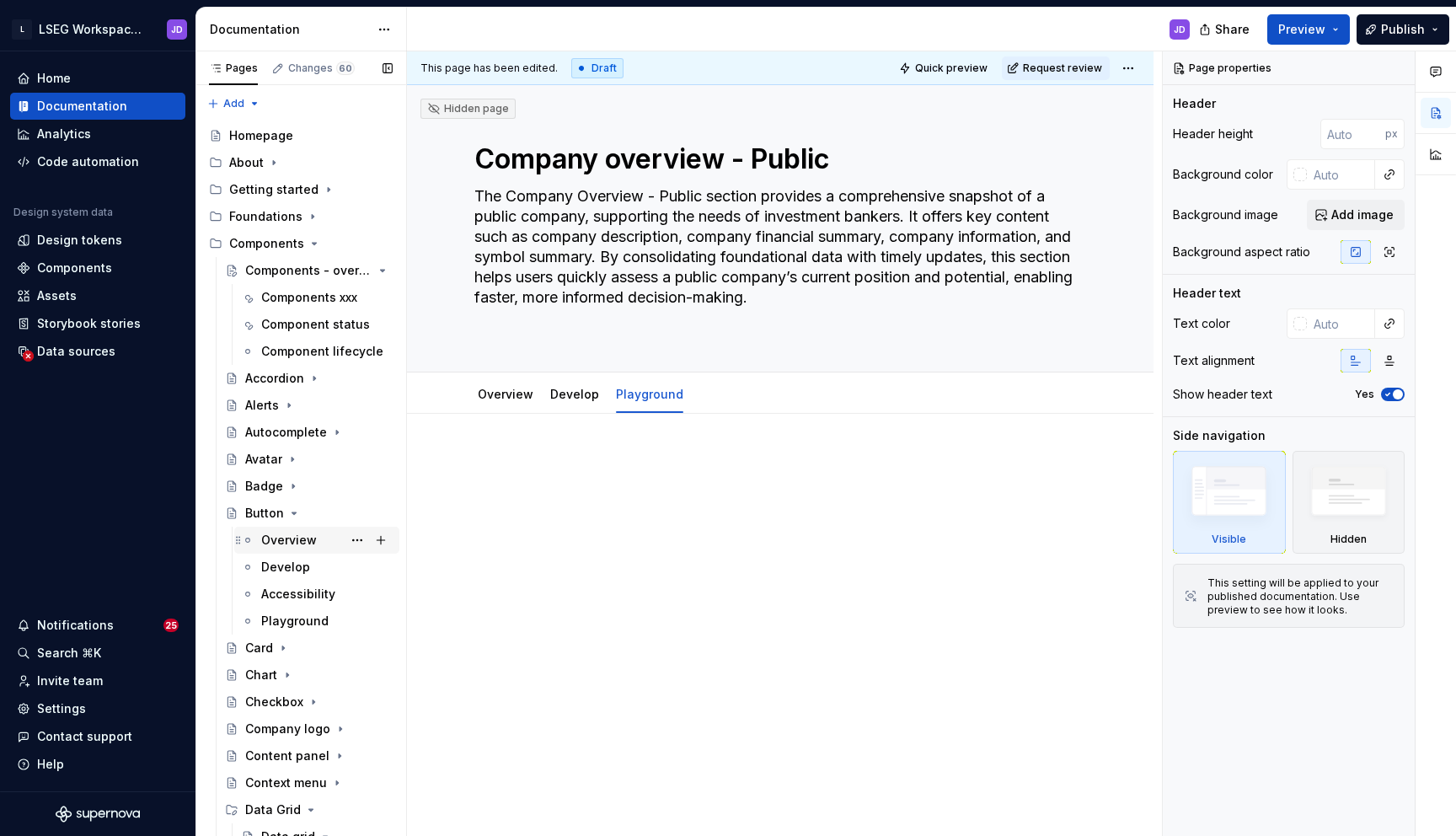
click at [289, 537] on div "Overview" at bounding box center [289, 540] width 56 height 16
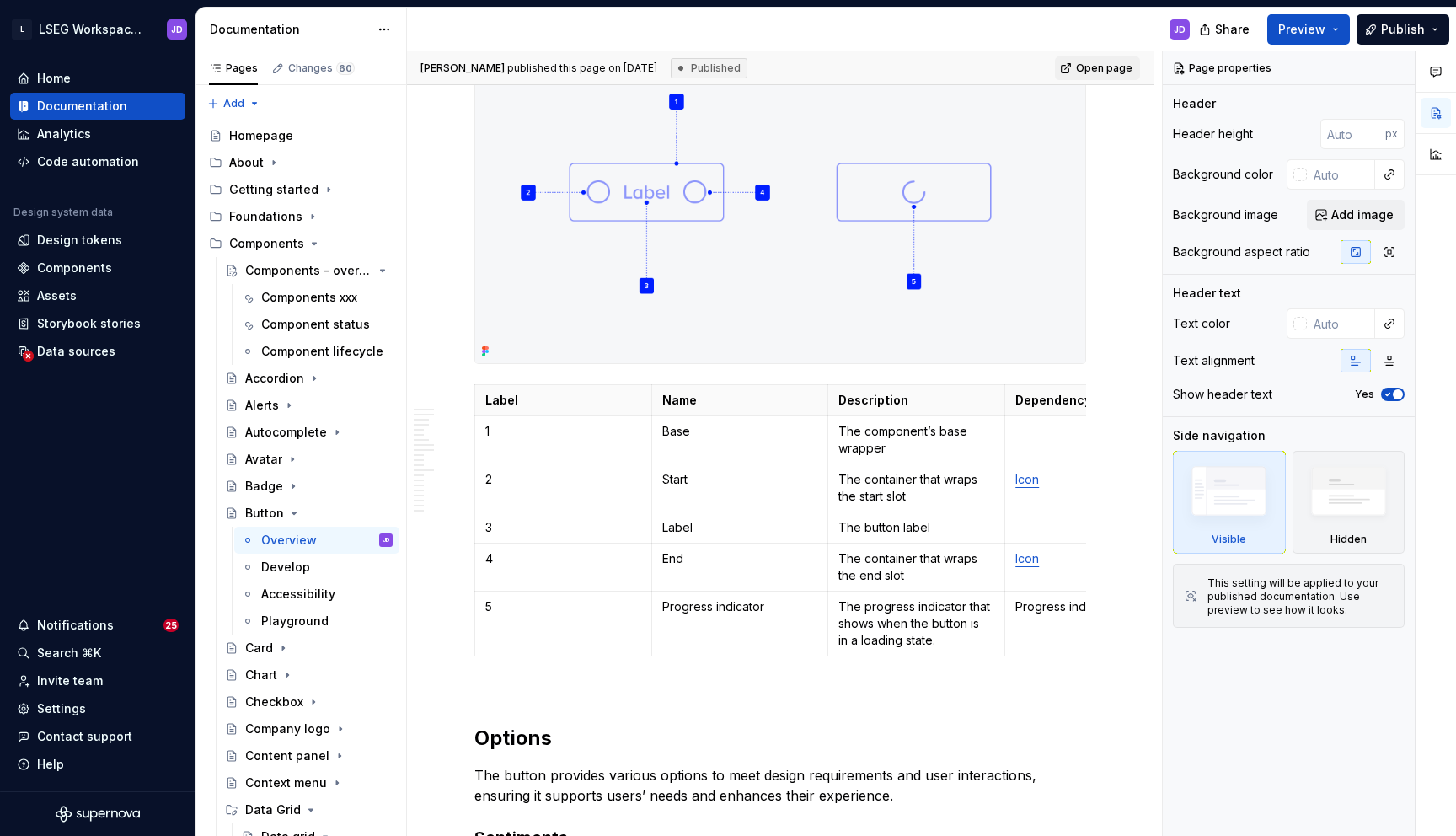
scroll to position [818, 0]
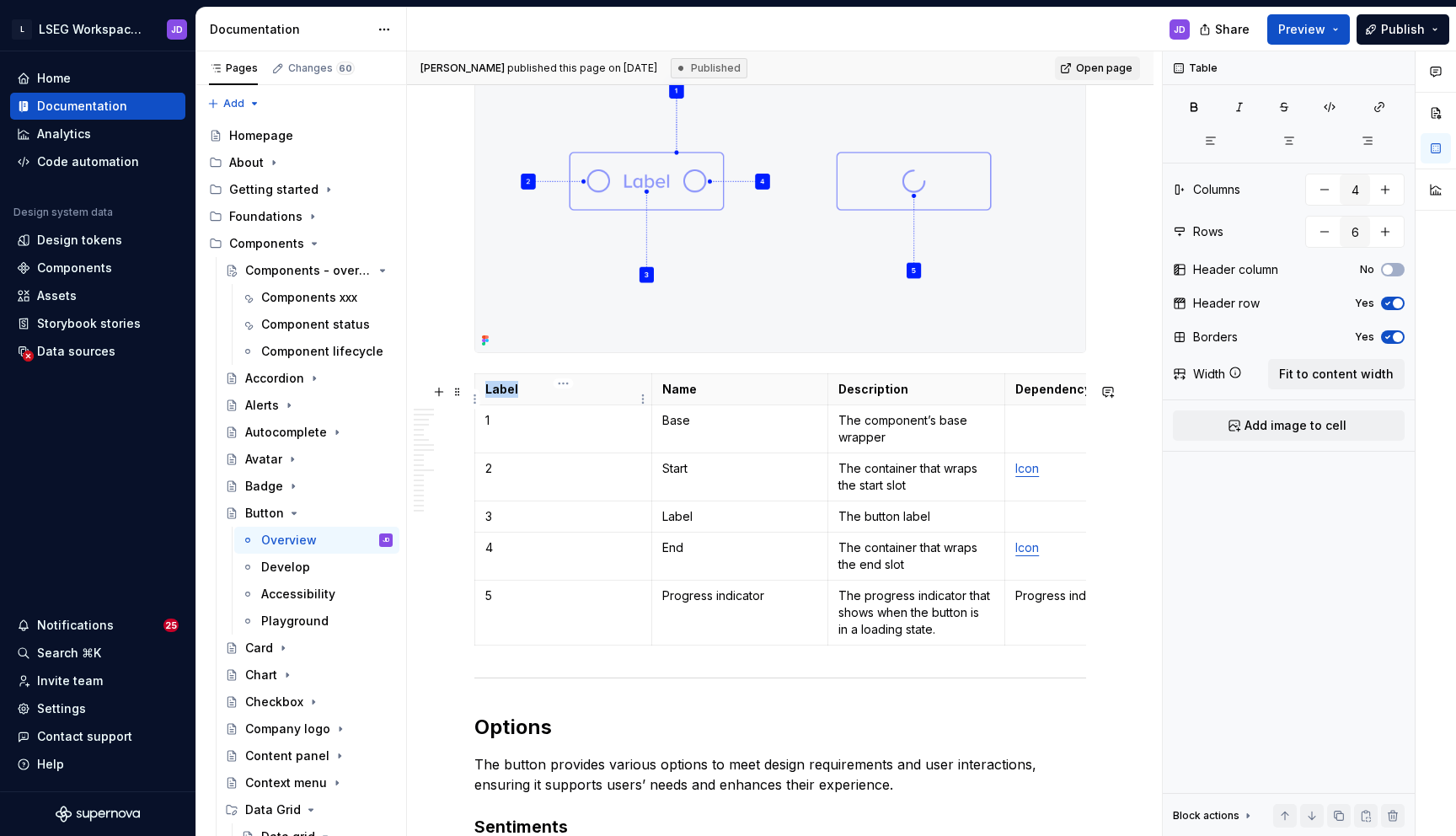
drag, startPoint x: 519, startPoint y: 405, endPoint x: 487, endPoint y: 405, distance: 32.0
click at [487, 398] on p "Label" at bounding box center [563, 389] width 156 height 16
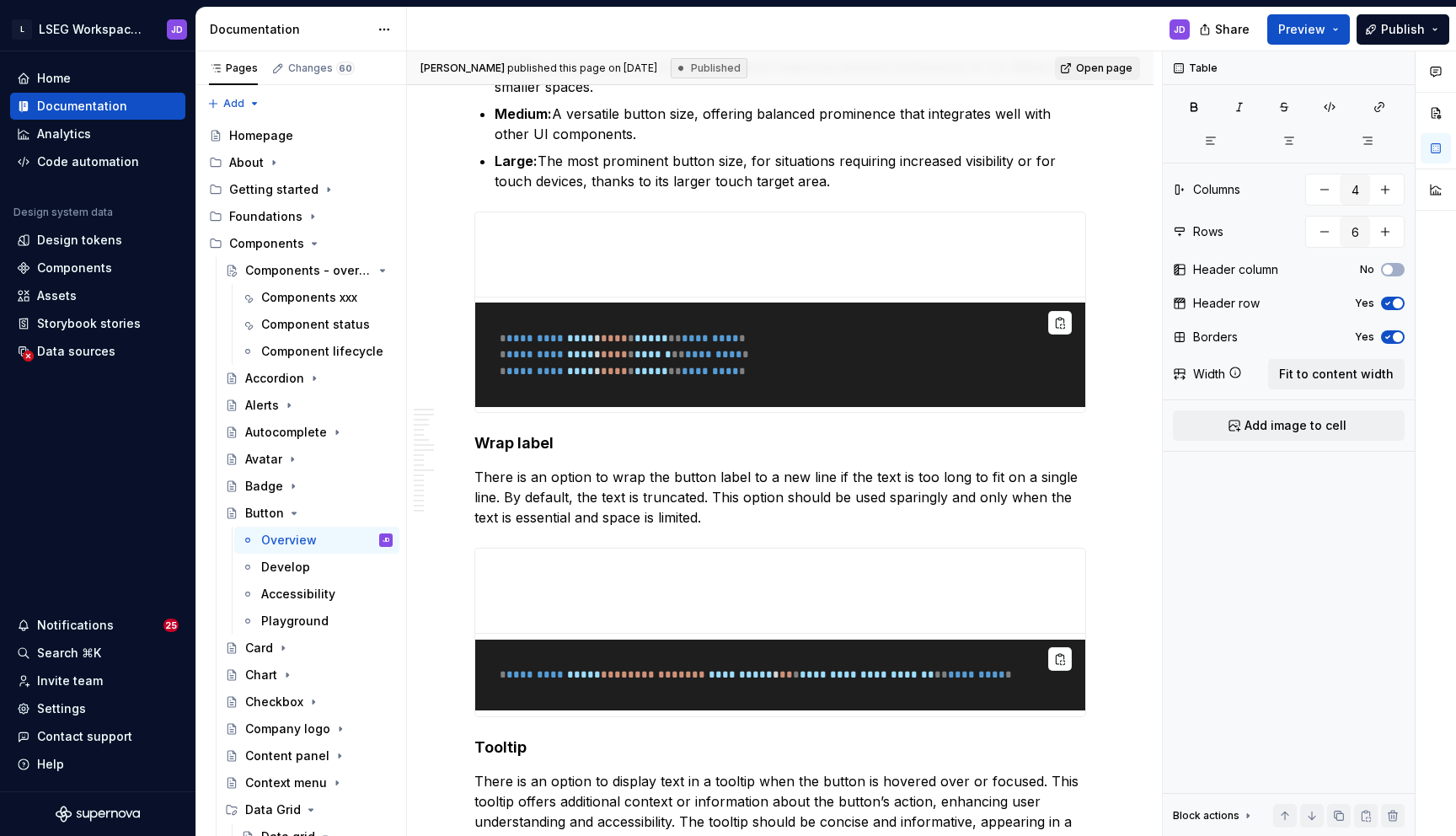
scroll to position [3755, 0]
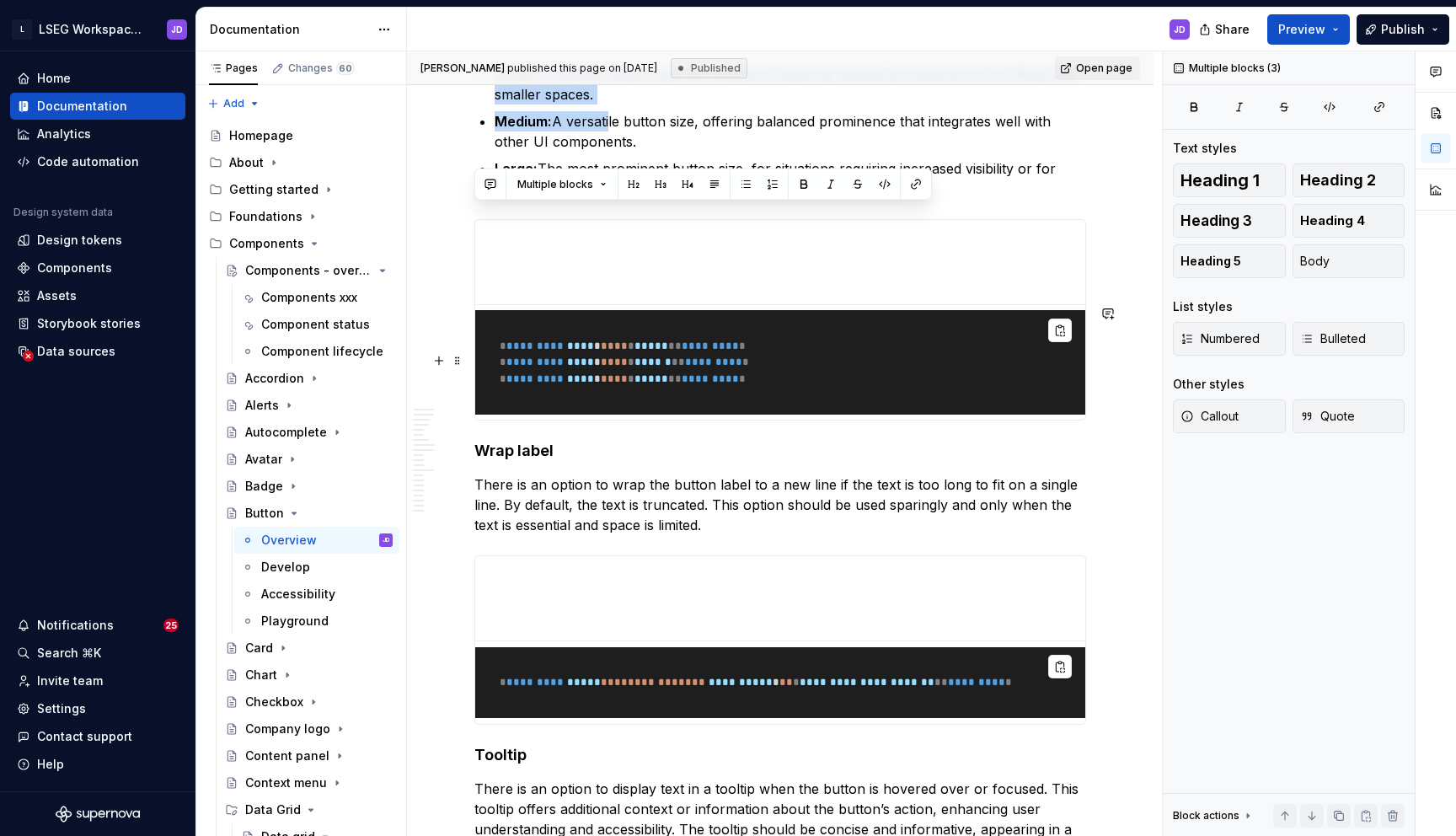
drag, startPoint x: 478, startPoint y: 221, endPoint x: 609, endPoint y: 355, distance: 187.4
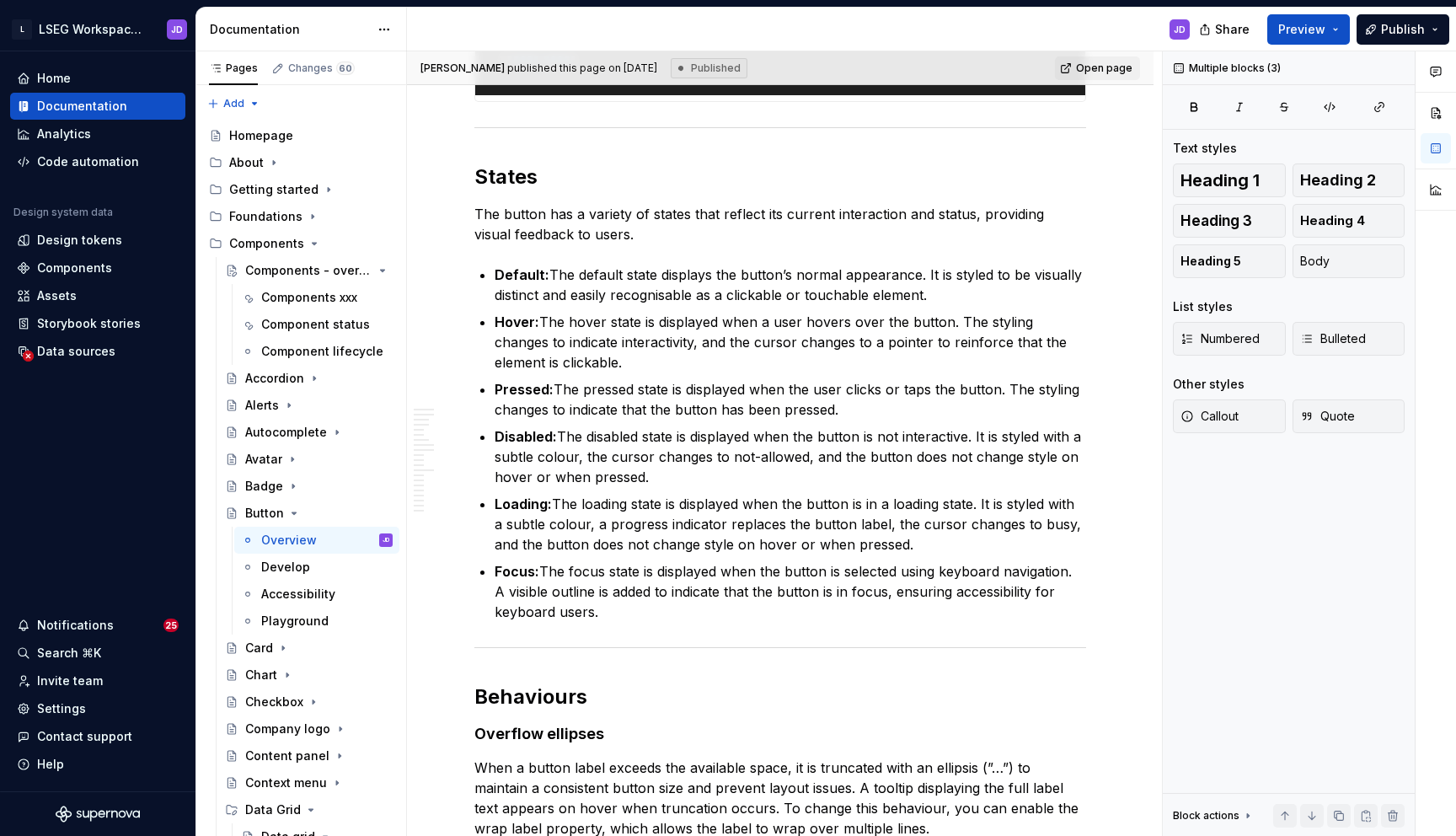
scroll to position [5269, 0]
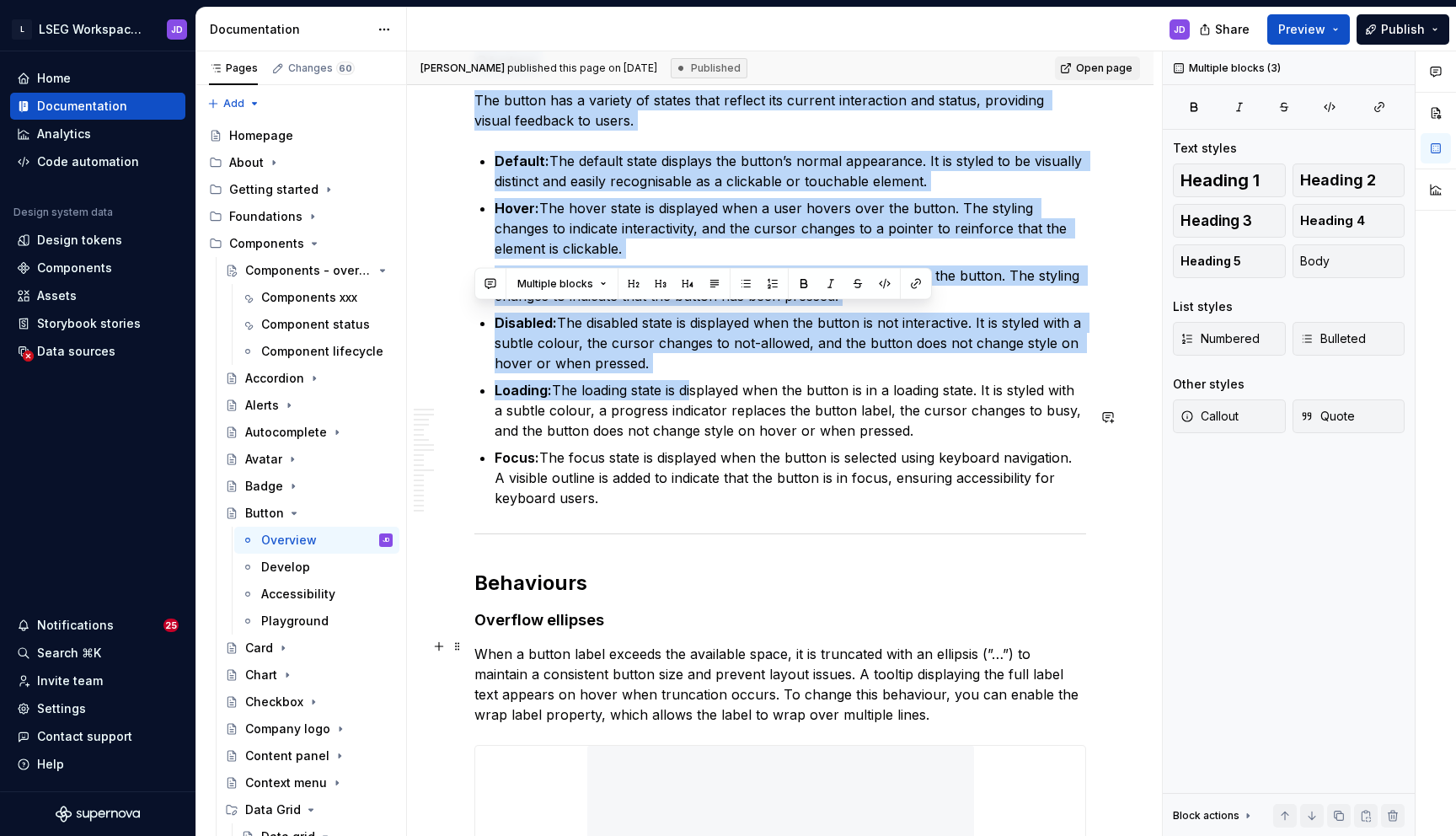
drag, startPoint x: 480, startPoint y: 323, endPoint x: 688, endPoint y: 647, distance: 385.0
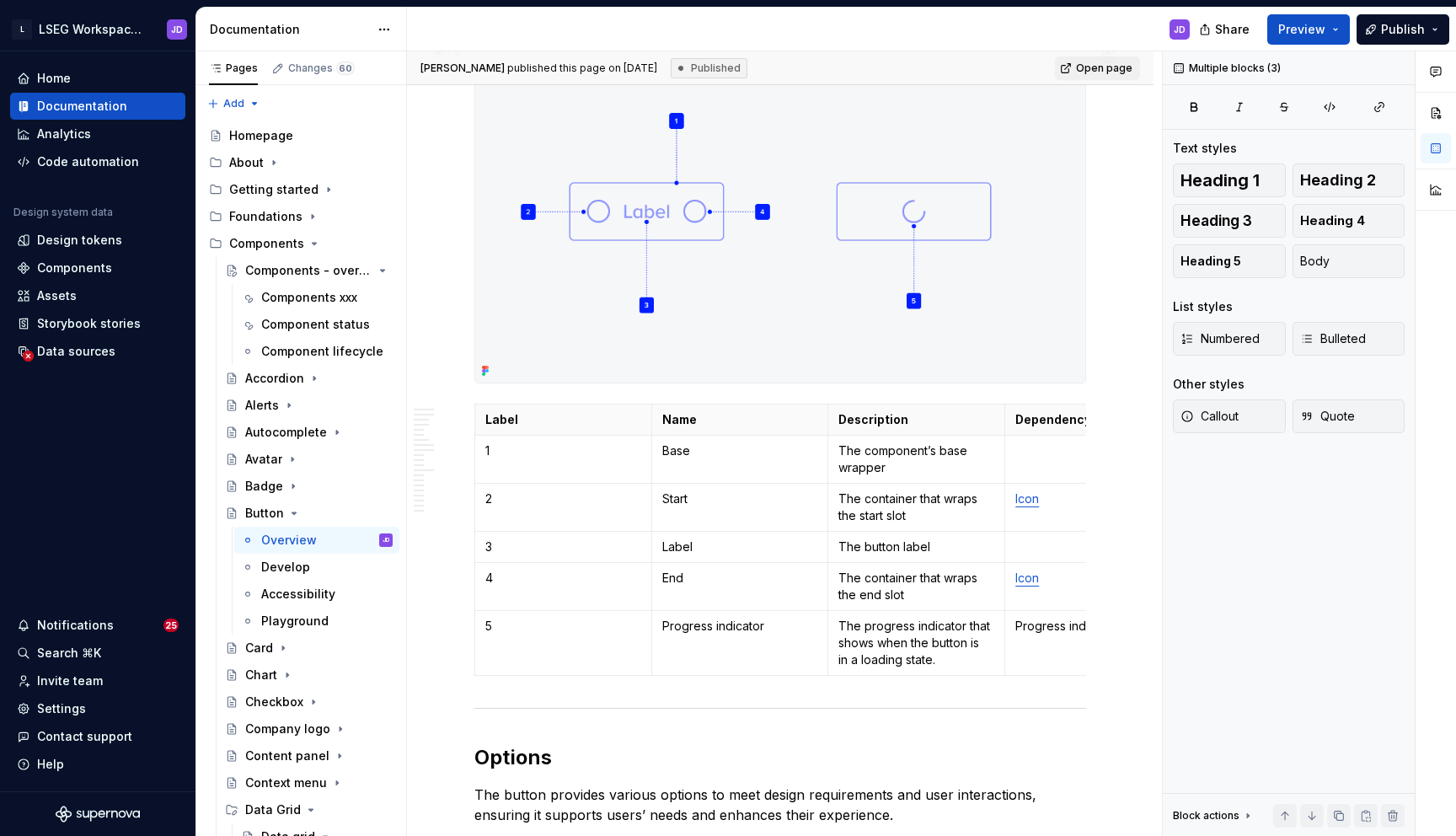
scroll to position [0, 0]
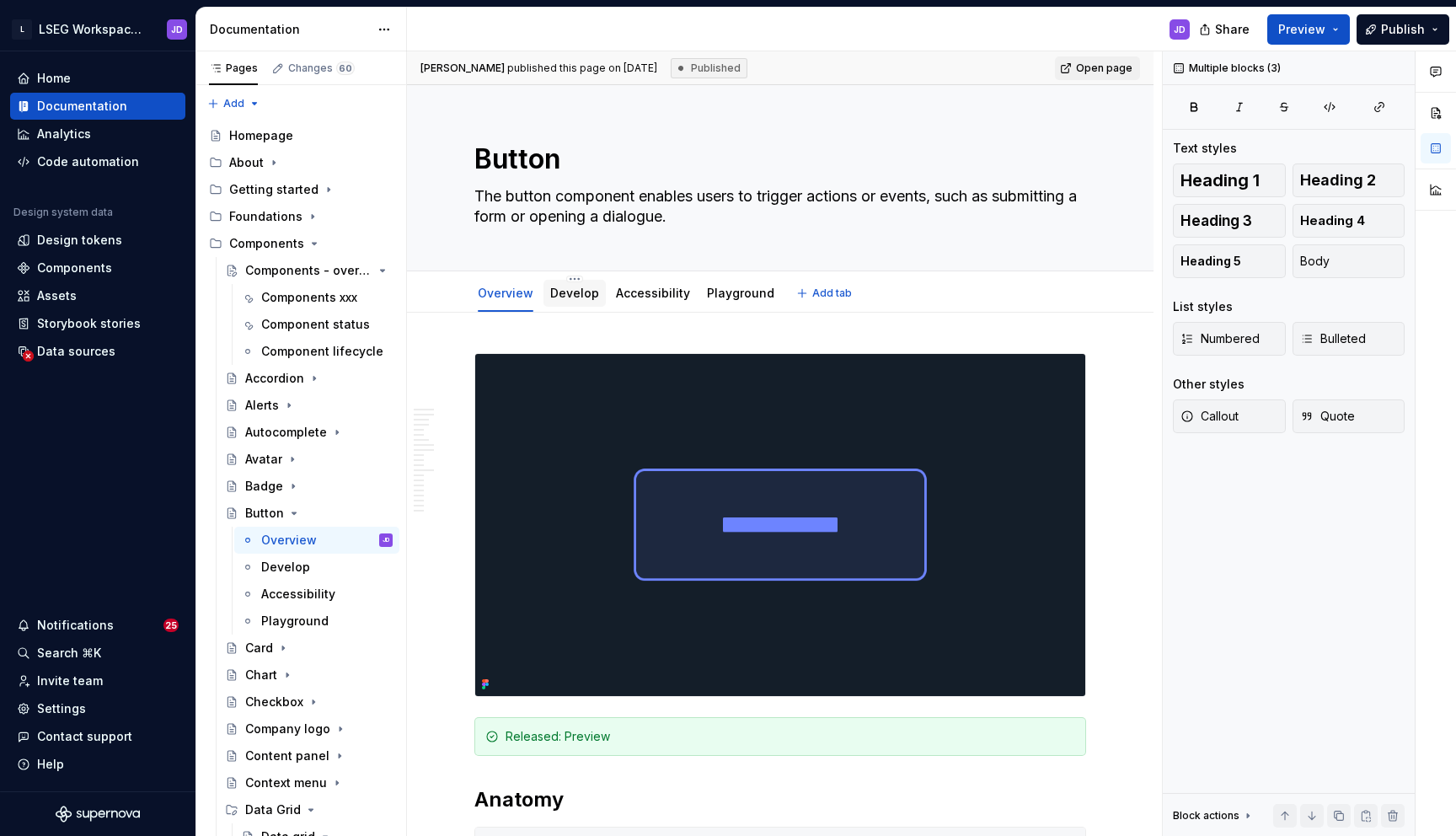
click at [583, 290] on link "Develop" at bounding box center [574, 293] width 49 height 15
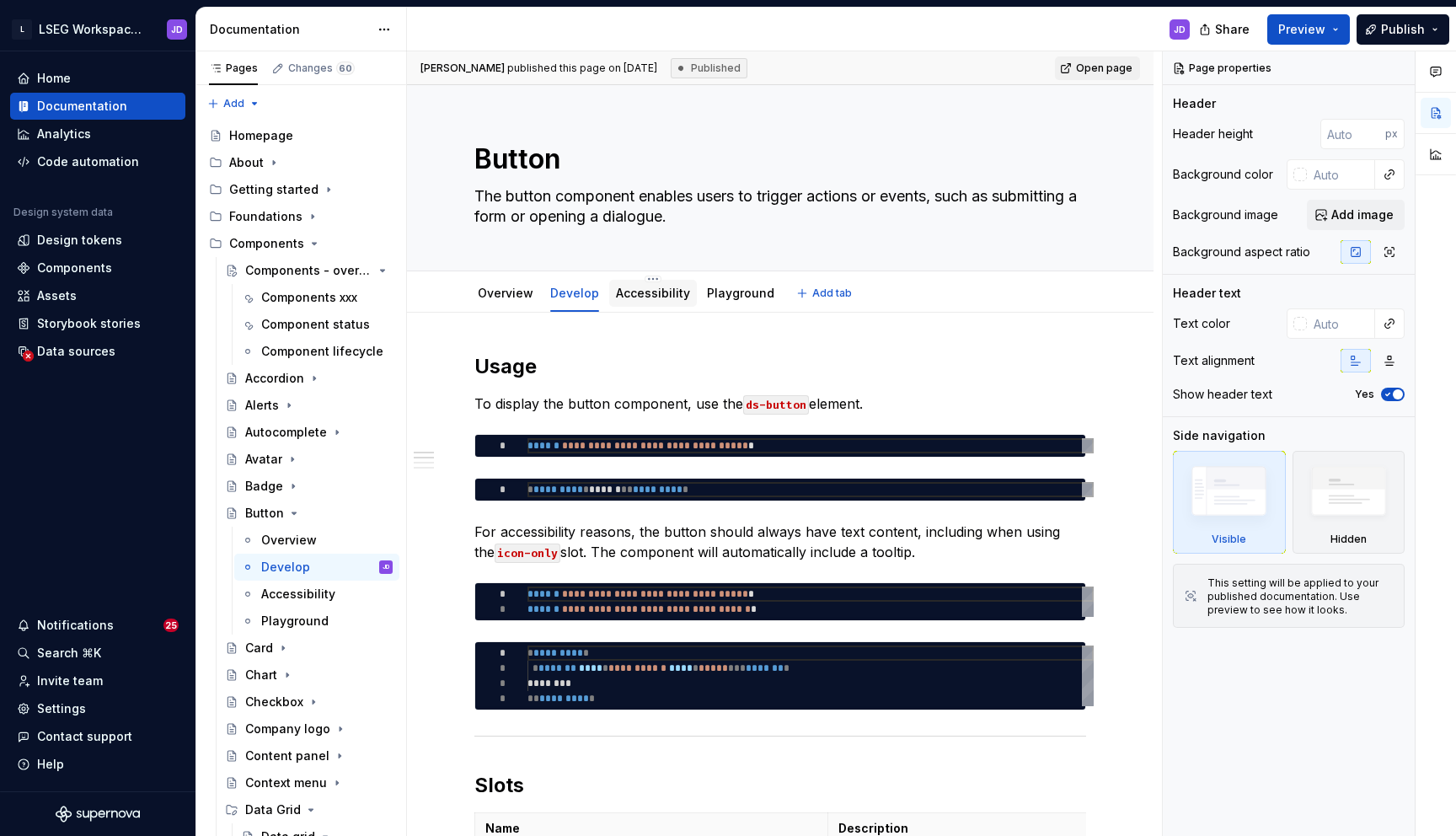
click at [639, 291] on link "Accessibility" at bounding box center [653, 293] width 74 height 15
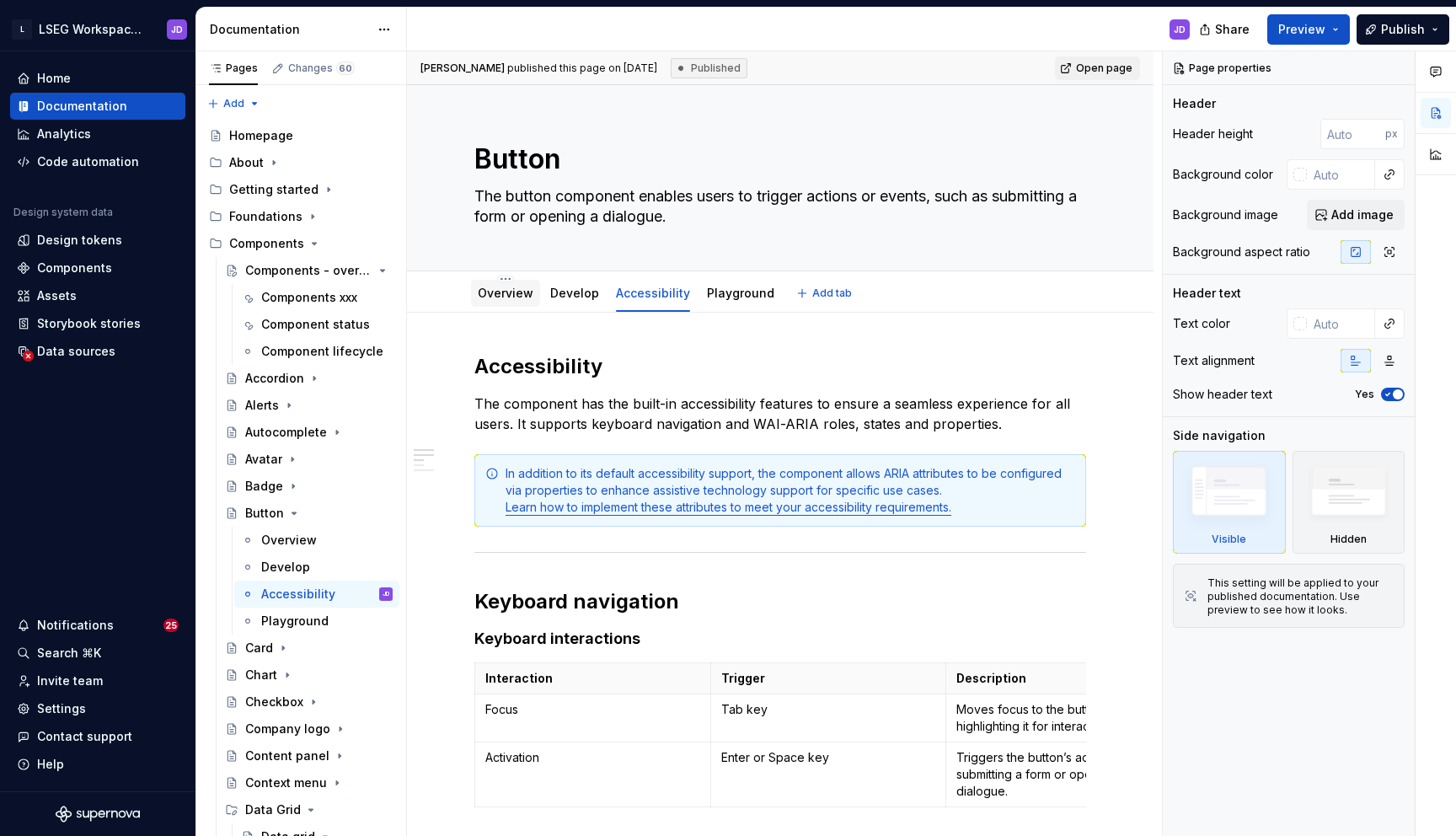
click at [497, 302] on div "Overview" at bounding box center [505, 293] width 56 height 20
click at [308, 240] on icon "Page tree" at bounding box center [314, 244] width 14 height 14
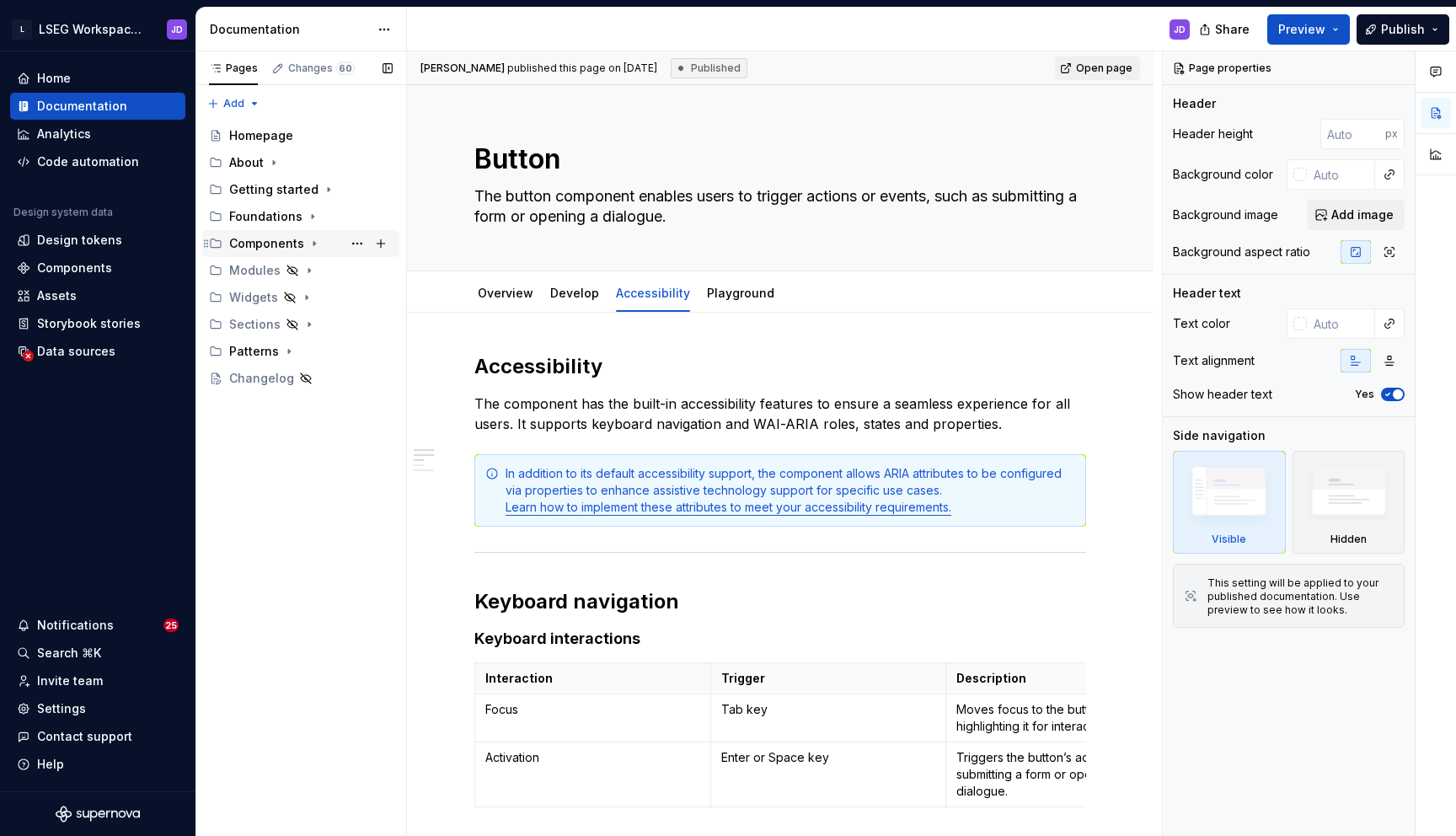
click at [308, 237] on icon "Page tree" at bounding box center [314, 244] width 14 height 14
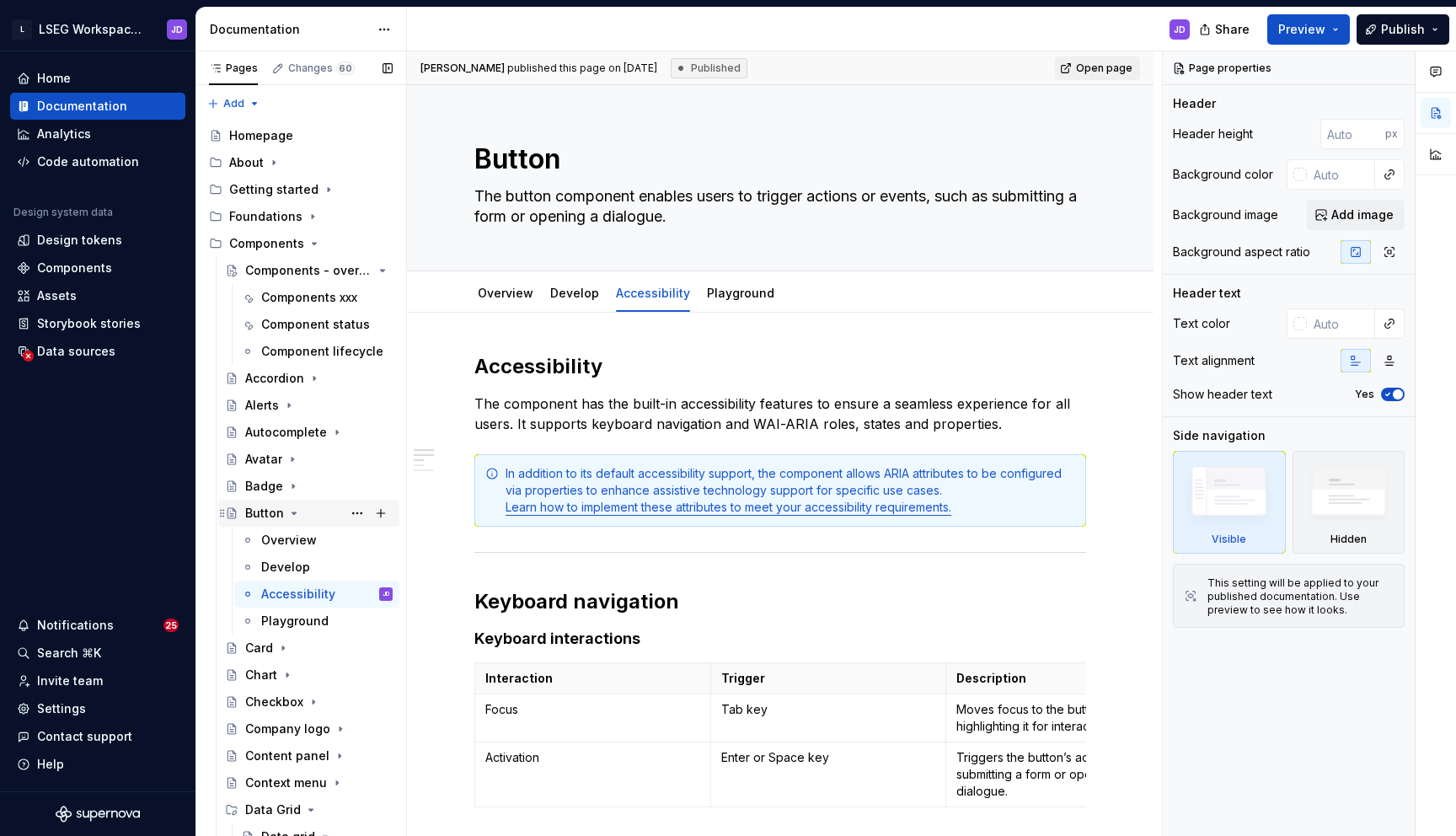
click at [294, 504] on div "Button" at bounding box center [319, 513] width 148 height 23
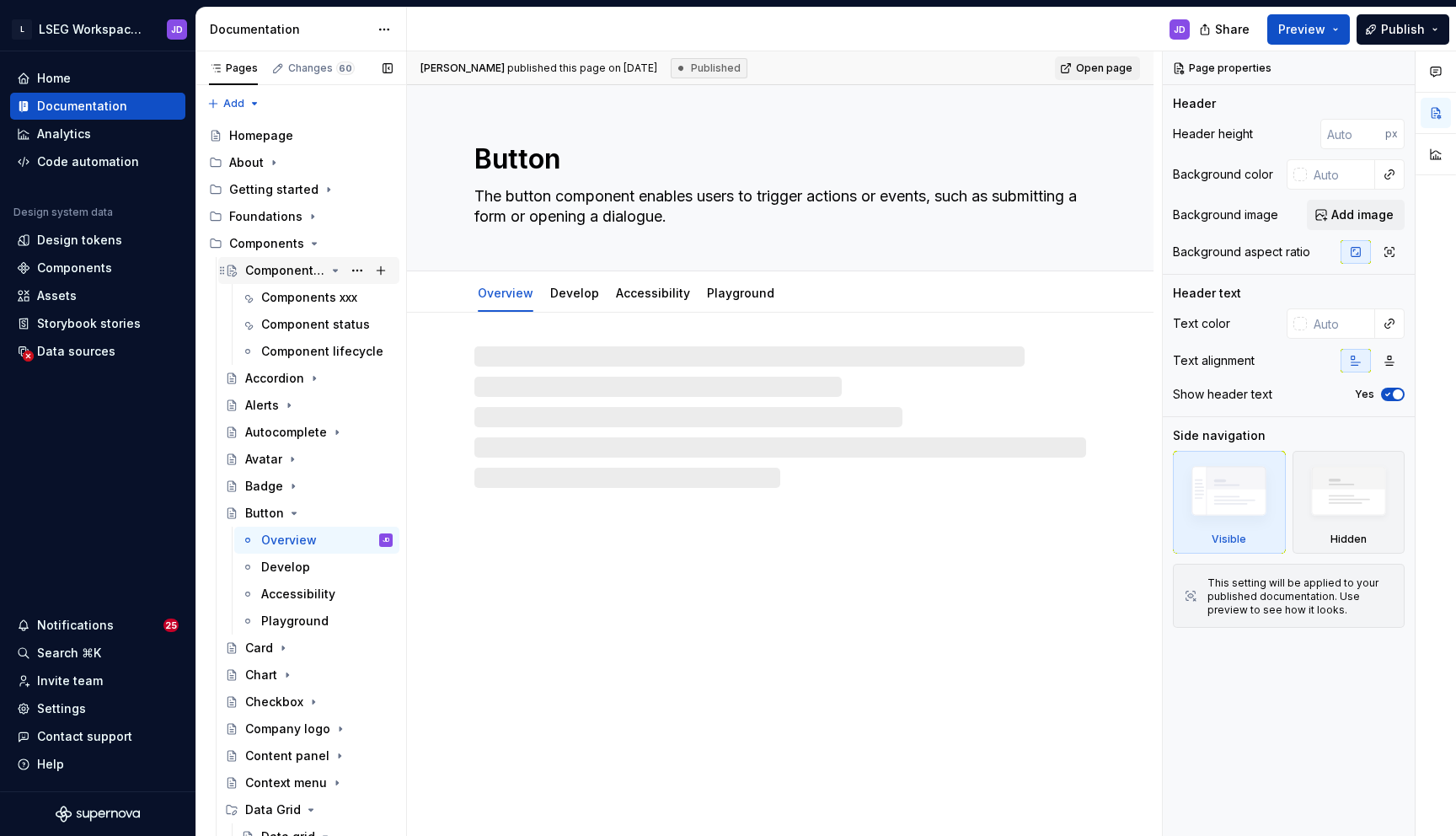
click at [333, 268] on icon "Page tree" at bounding box center [336, 271] width 14 height 14
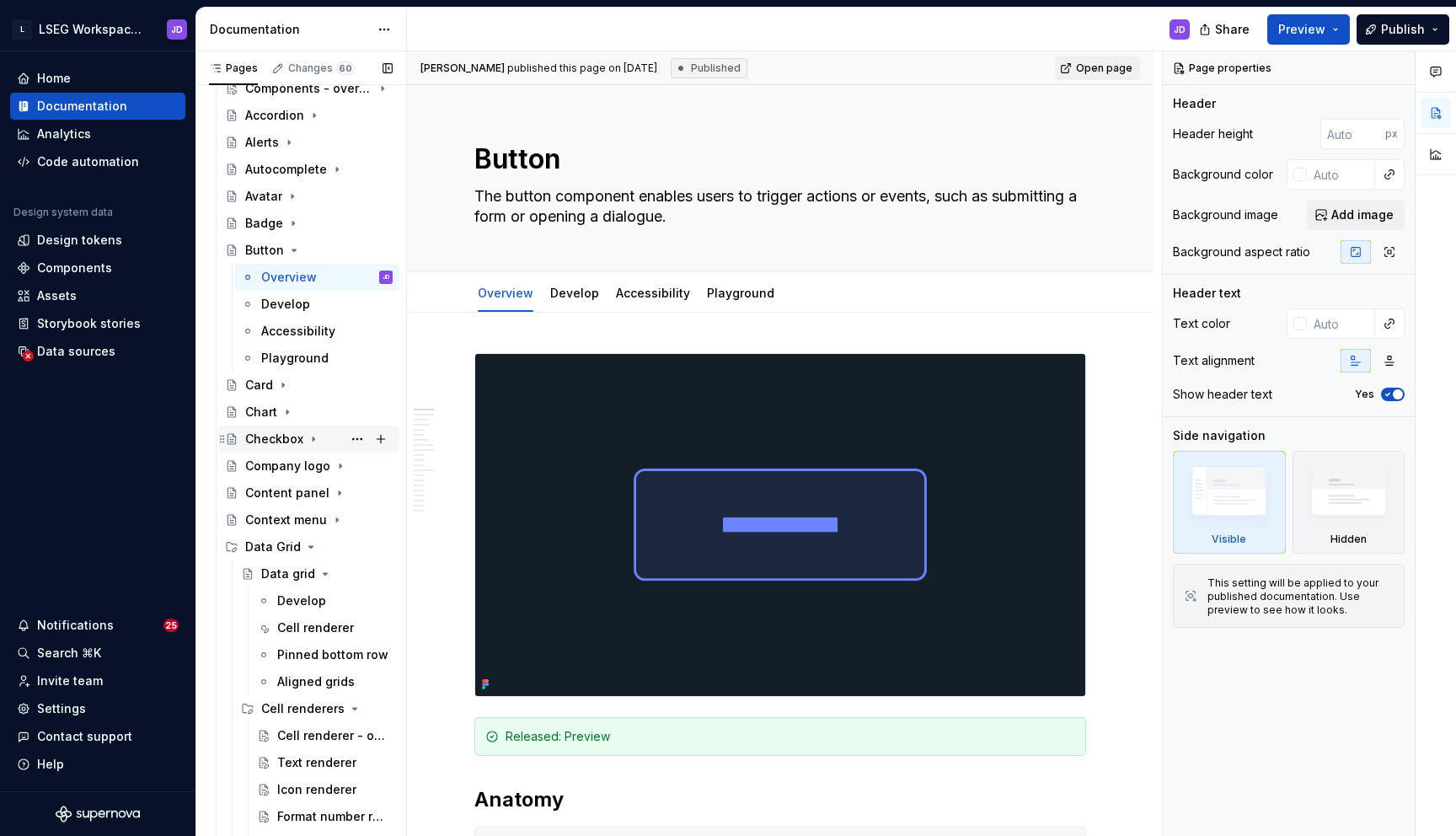
scroll to position [203, 0]
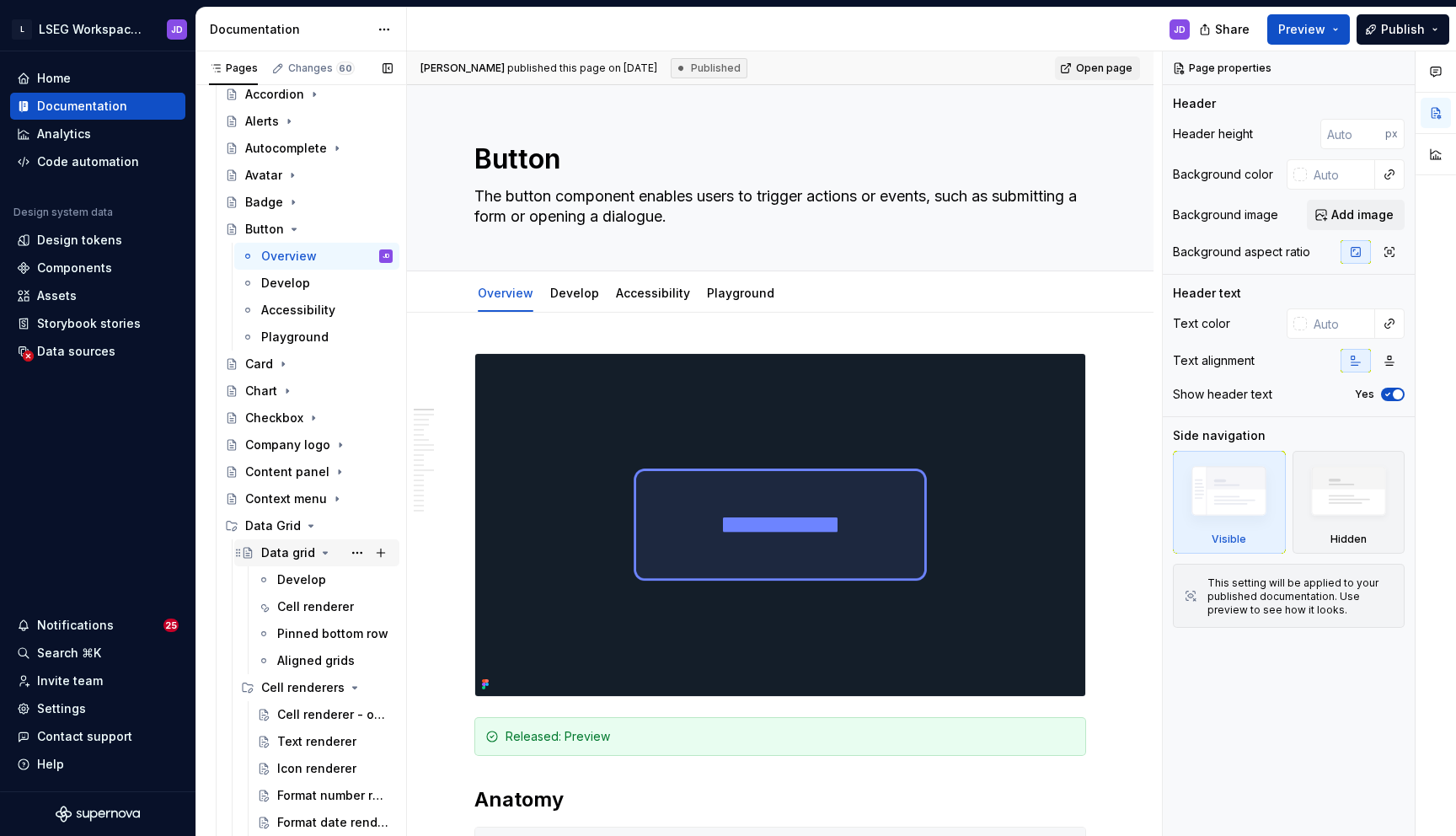
click at [322, 550] on icon "Page tree" at bounding box center [325, 553] width 14 height 14
click at [305, 602] on div "Cell renderer - overview" at bounding box center [309, 606] width 65 height 16
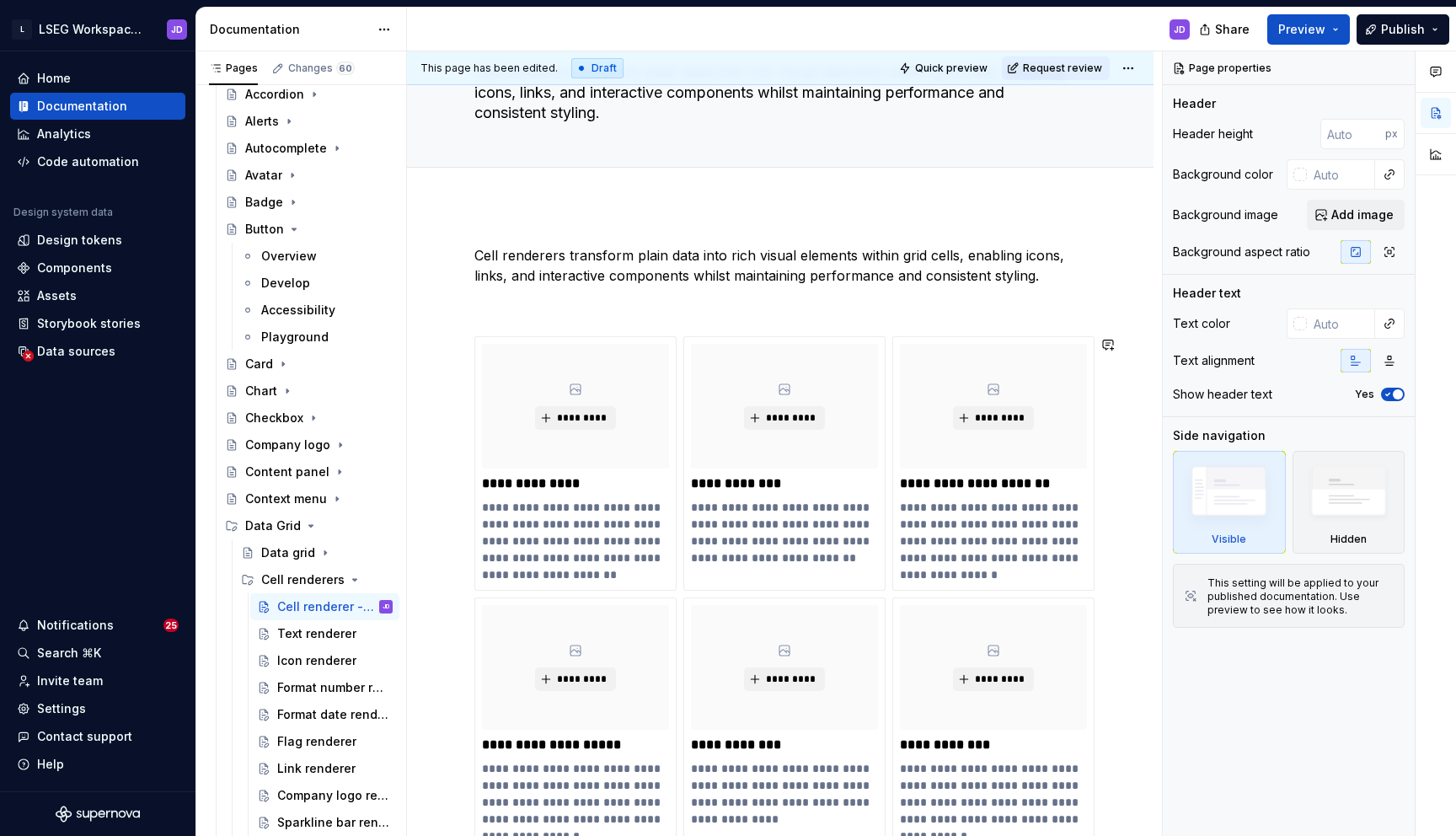
scroll to position [72, 0]
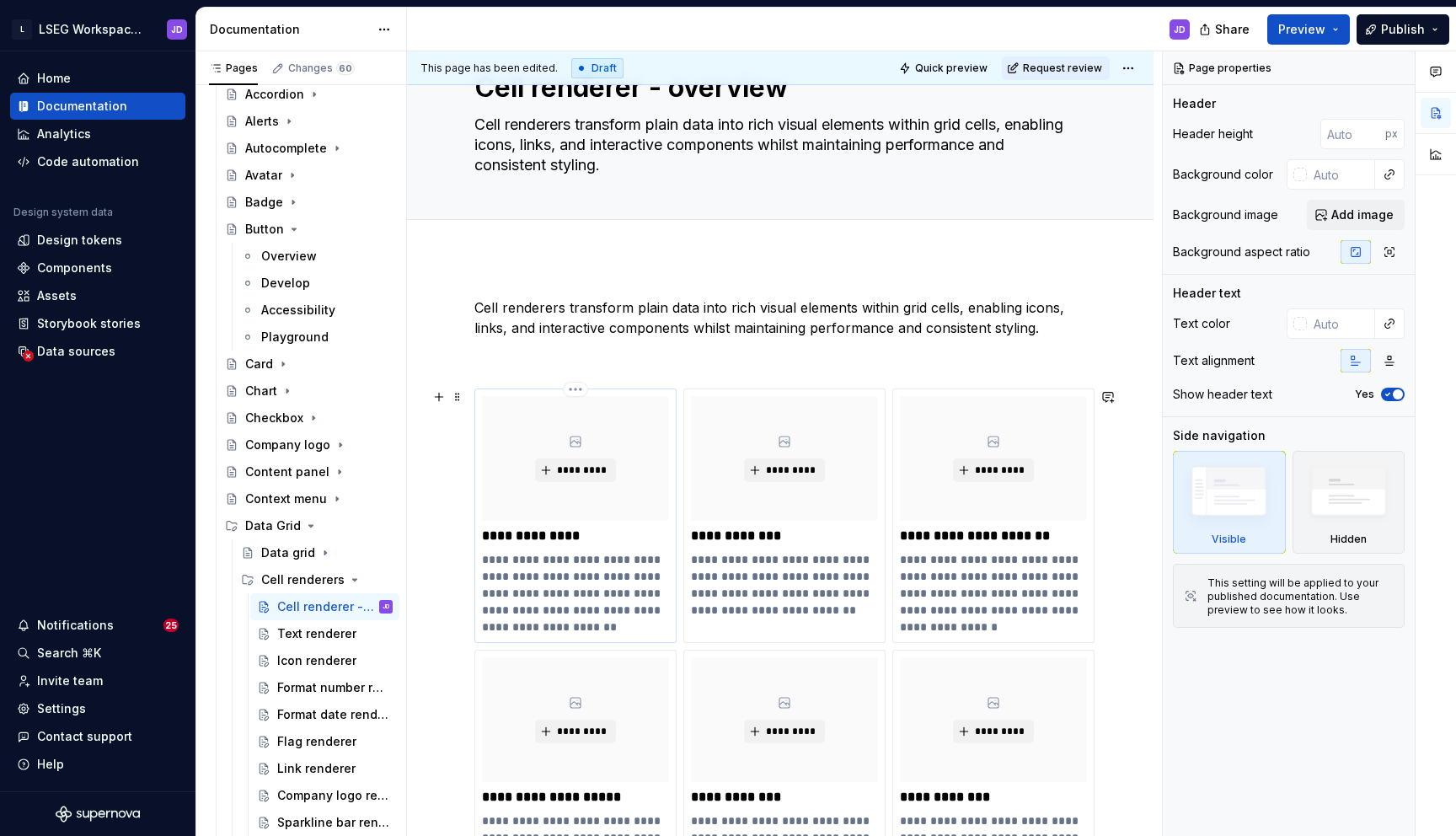
click at [633, 429] on div "*********" at bounding box center [575, 458] width 187 height 125
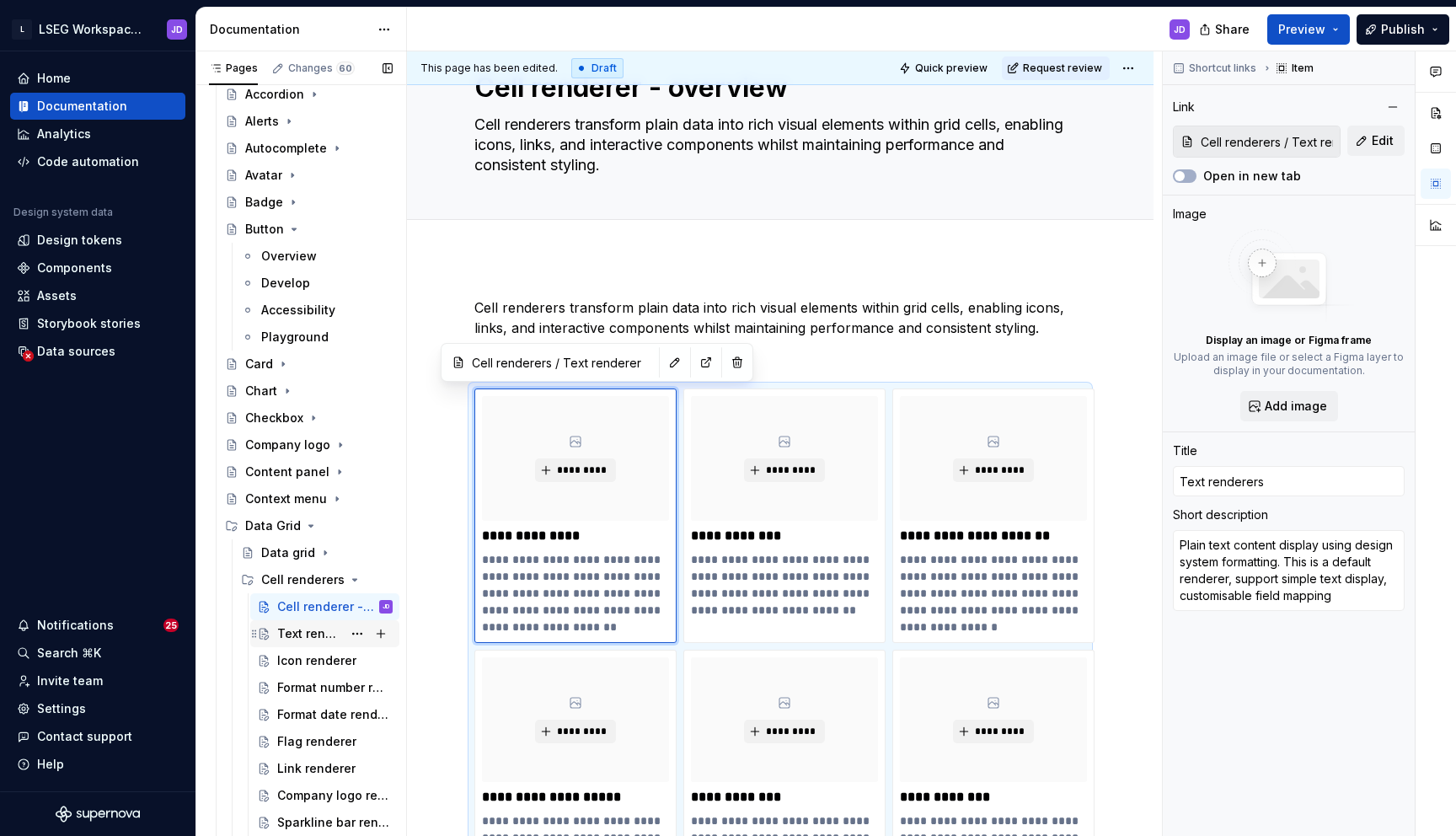
click at [331, 625] on div "Text renderer" at bounding box center [309, 633] width 65 height 16
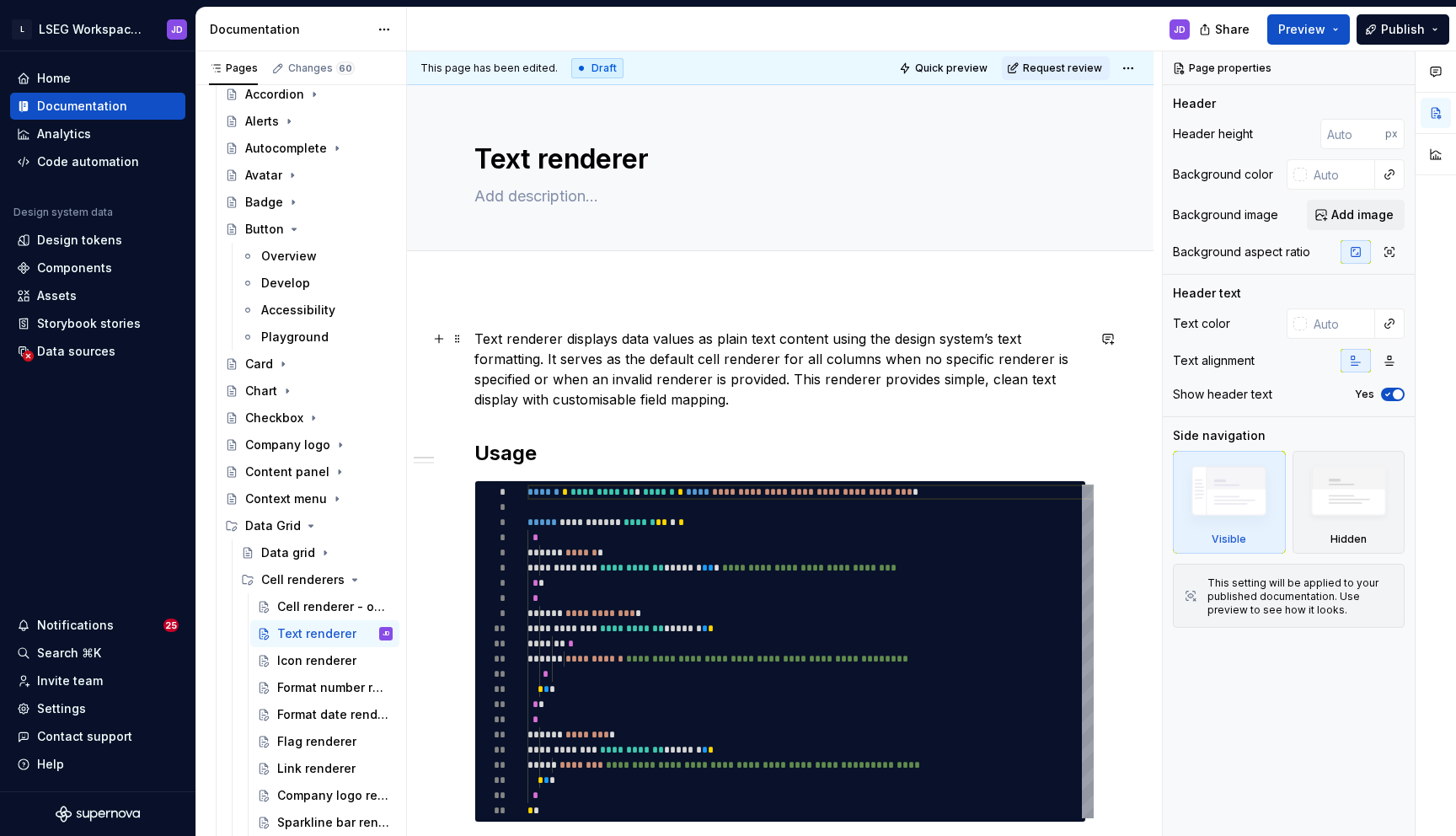
click at [655, 371] on p "Text renderer displays data values as plain text content using the design syste…" at bounding box center [780, 369] width 612 height 81
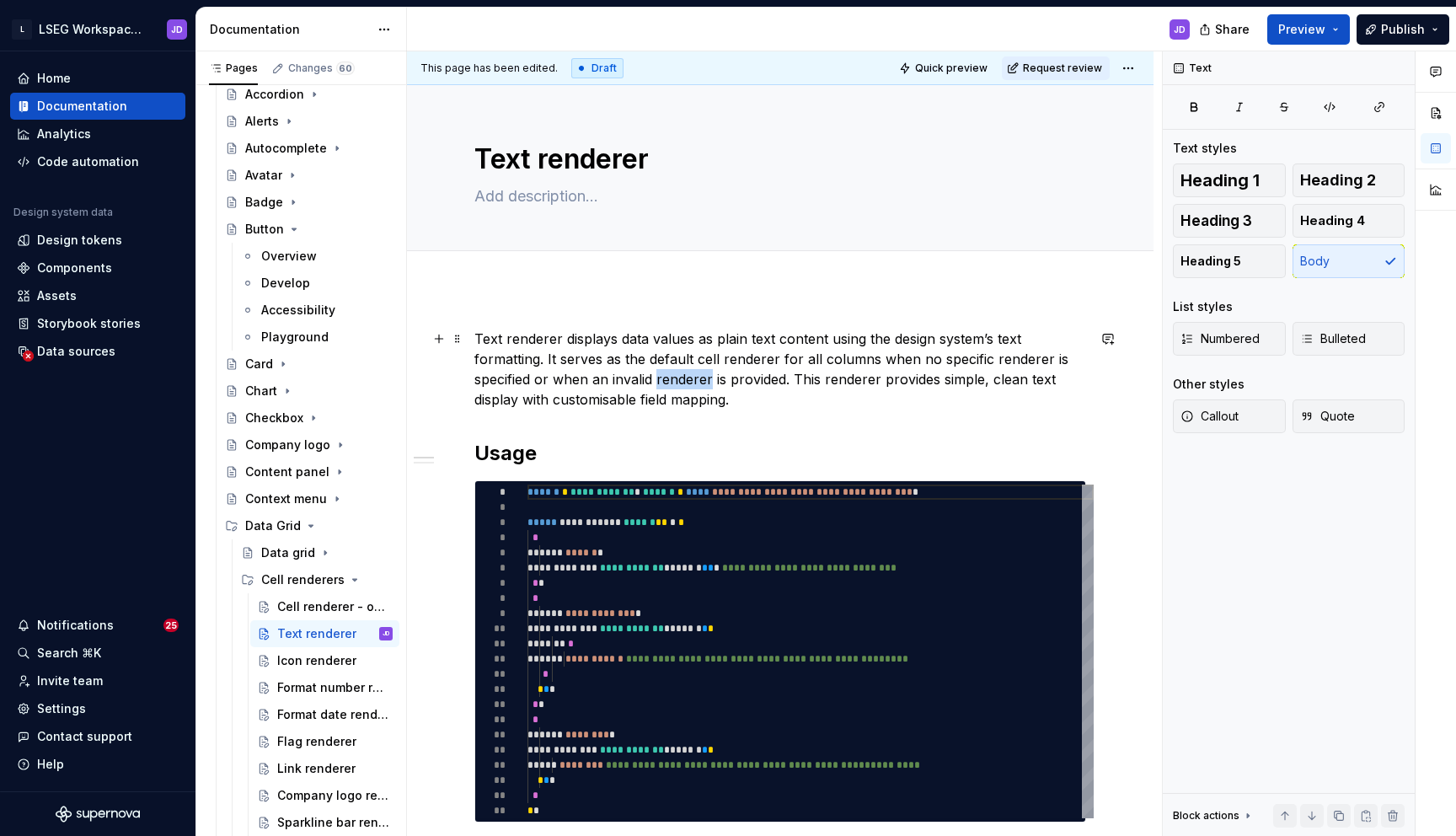
click at [655, 371] on p "Text renderer displays data values as plain text content using the design syste…" at bounding box center [780, 369] width 612 height 81
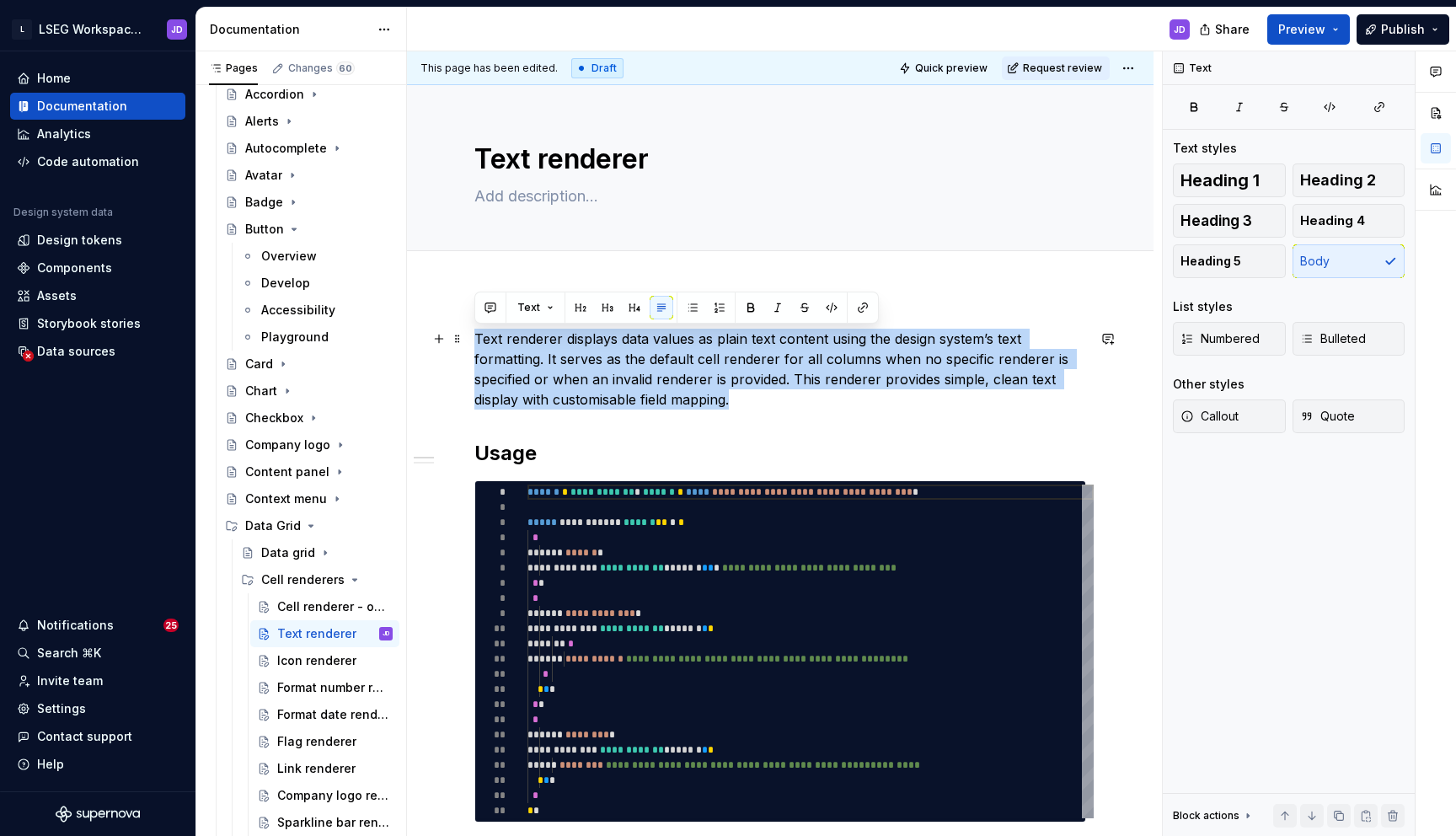
click at [655, 371] on p "Text renderer displays data values as plain text content using the design syste…" at bounding box center [780, 369] width 612 height 81
copy p "Text renderer displays data values as plain text content using the design syste…"
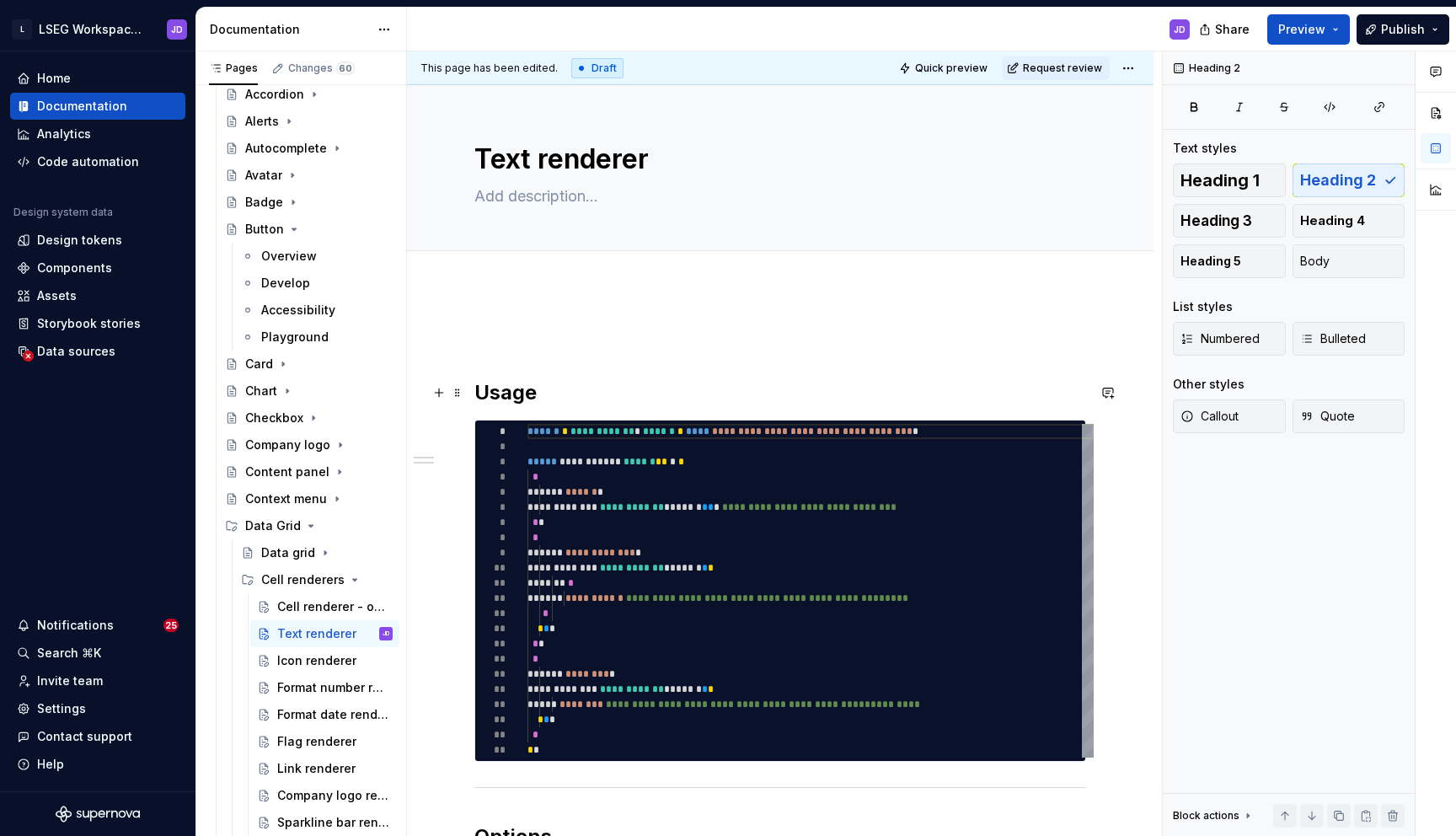
click at [479, 392] on h2 "Usage" at bounding box center [780, 392] width 612 height 27
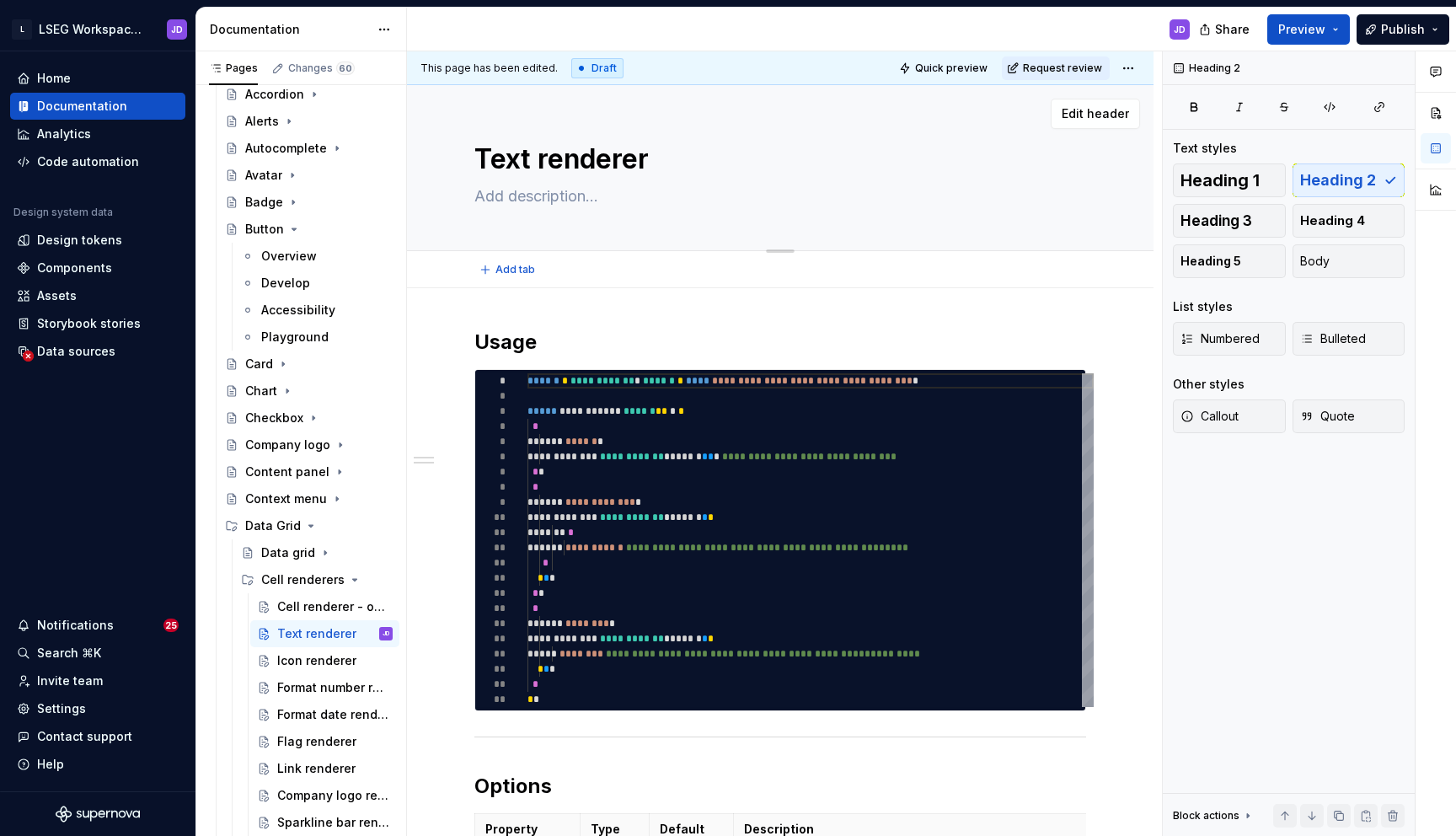
click at [502, 192] on textarea at bounding box center [777, 196] width 612 height 27
paste textarea "Text renderer displays data values as plain text content using the design syste…"
type textarea "*"
type textarea "Text renderer displays data values as plain text content using the design syste…"
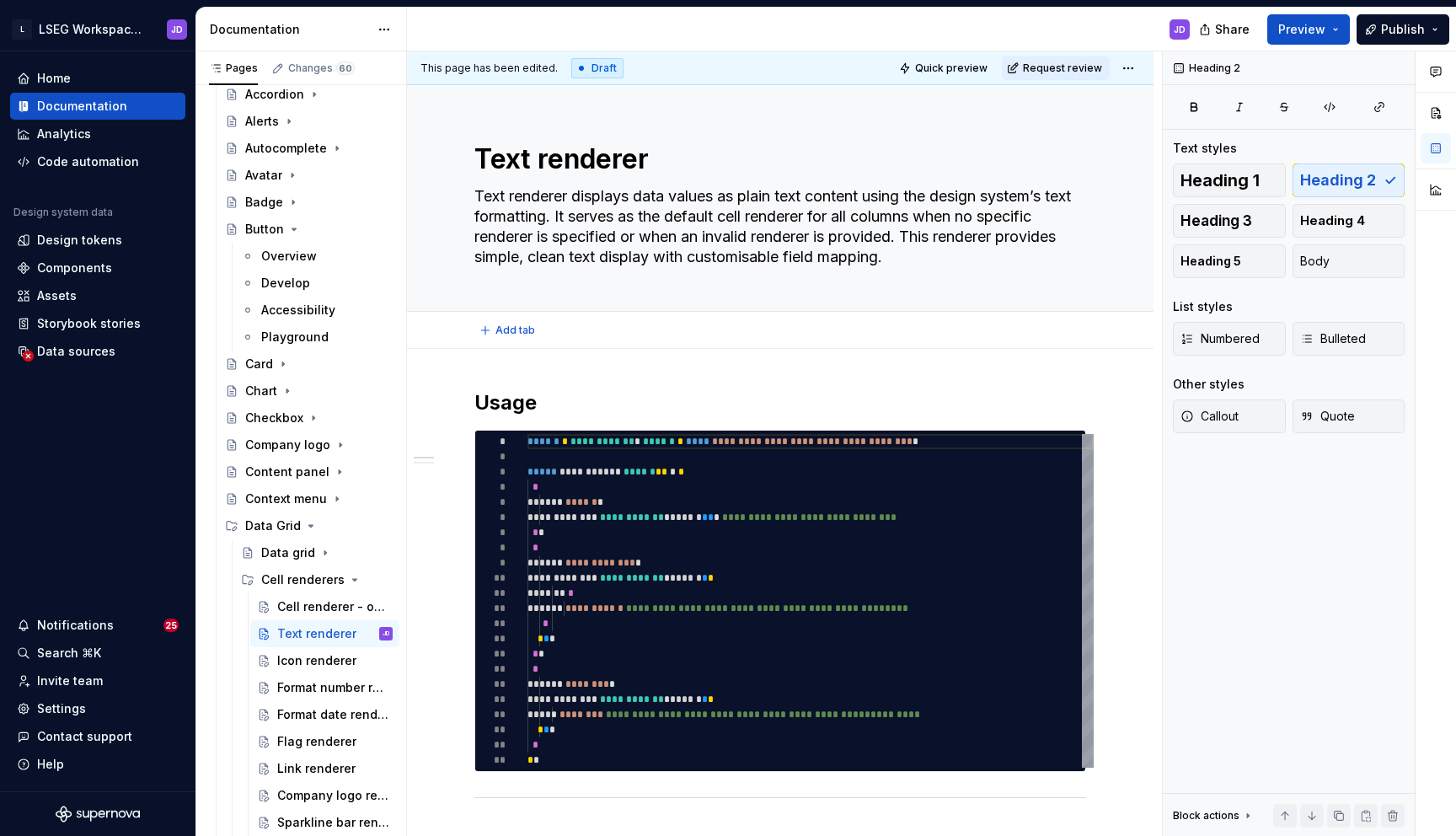
type textarea "*"
type textarea "Text renderer displays data values as plain text content using the design syste…"
click at [477, 400] on h2 "Usage" at bounding box center [780, 403] width 612 height 27
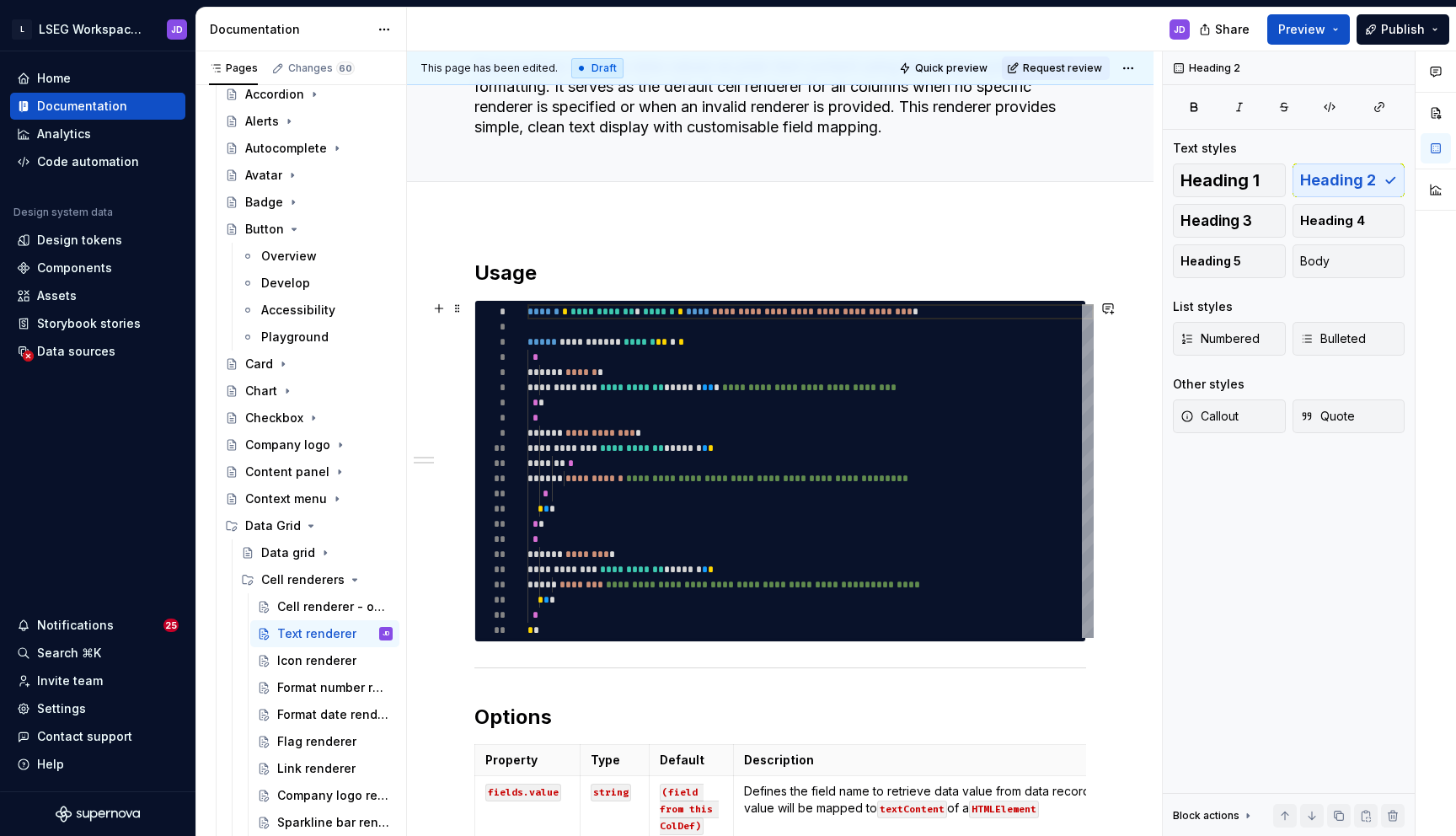
scroll to position [139, 0]
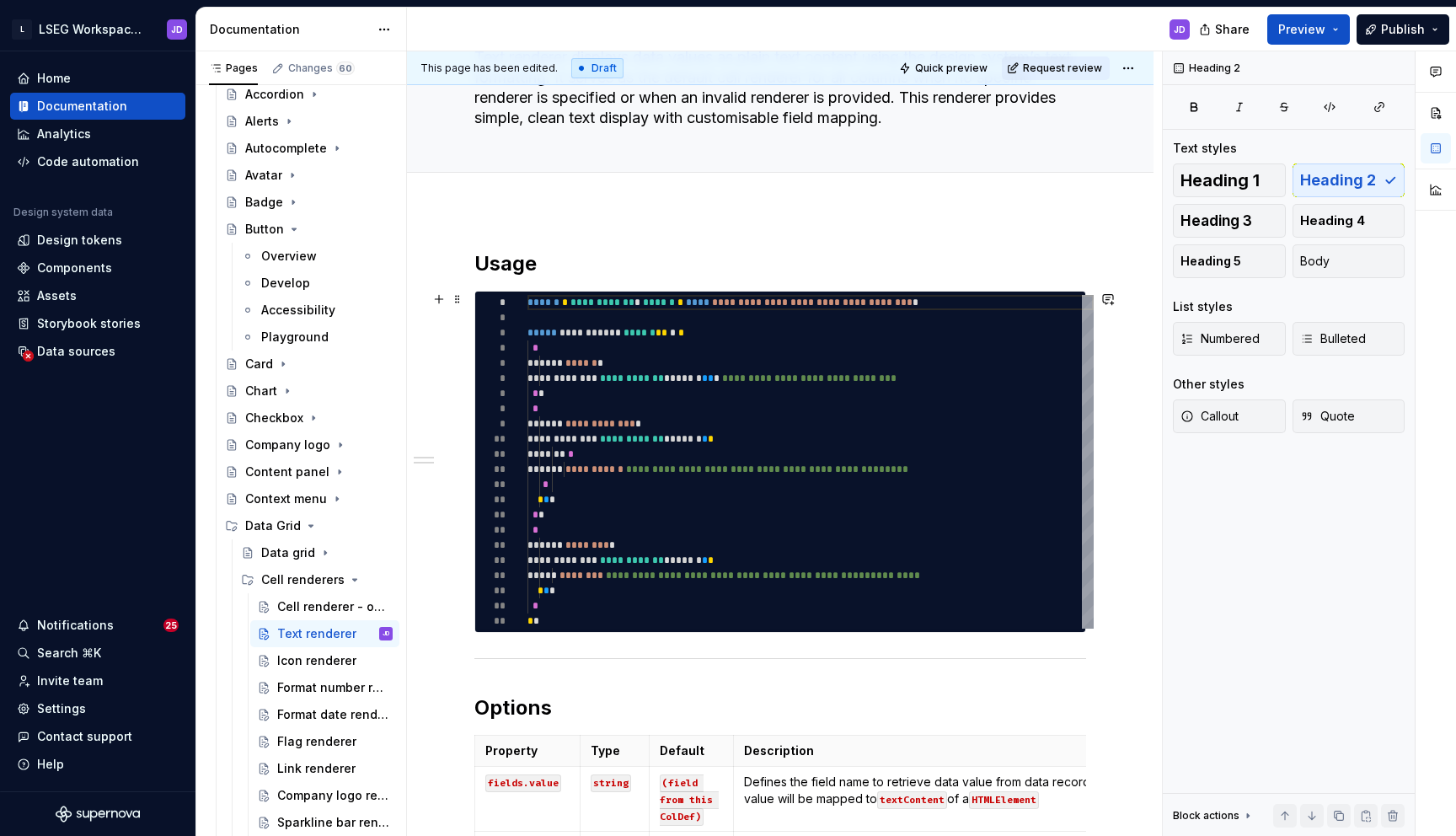
type textarea "*"
type textarea "**********"
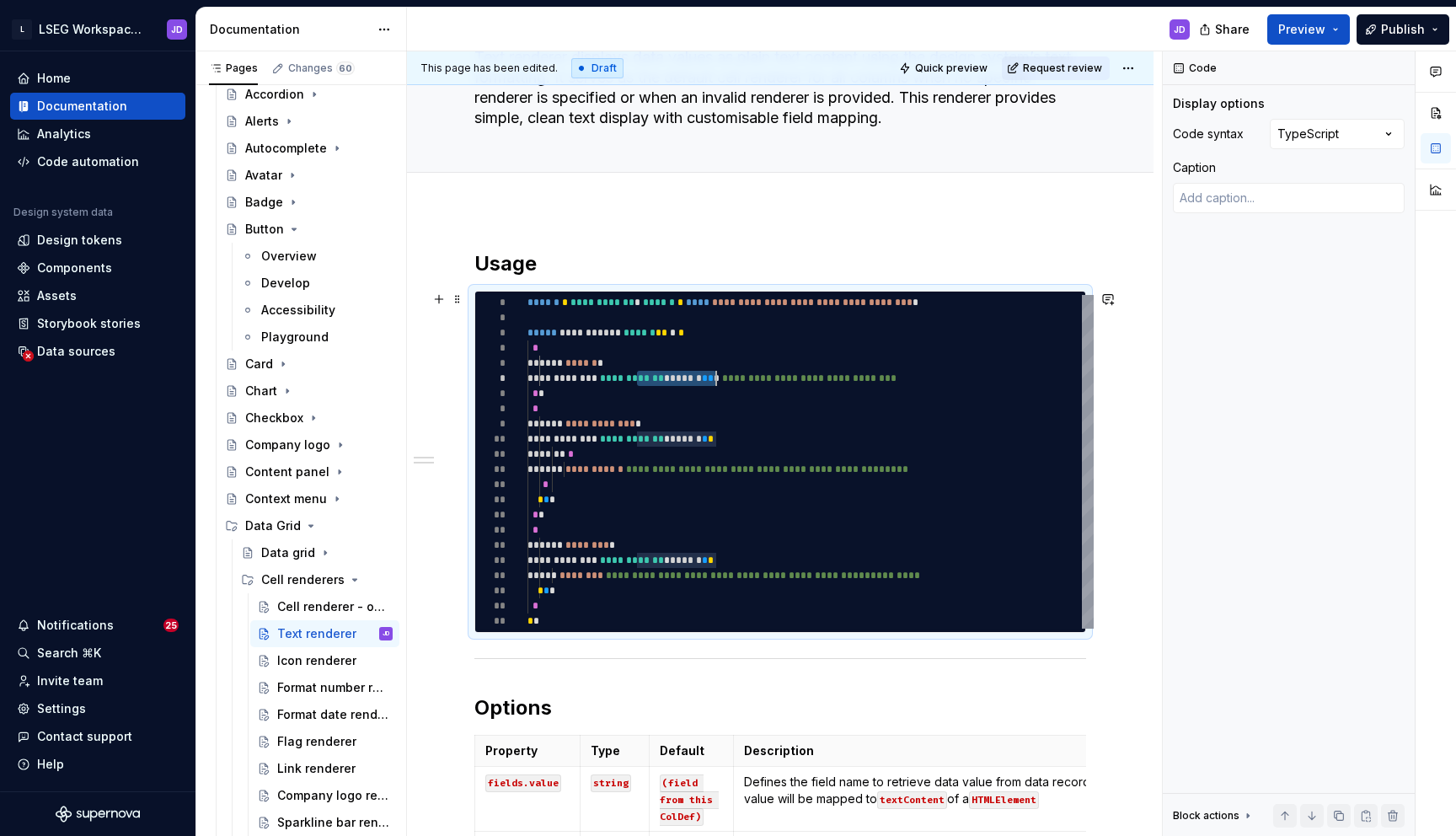
scroll to position [76, 177]
drag, startPoint x: 639, startPoint y: 381, endPoint x: 706, endPoint y: 383, distance: 67.0
click at [706, 383] on div "**********" at bounding box center [810, 462] width 566 height 333
type textarea "*"
